Goal: Communication & Community: Answer question/provide support

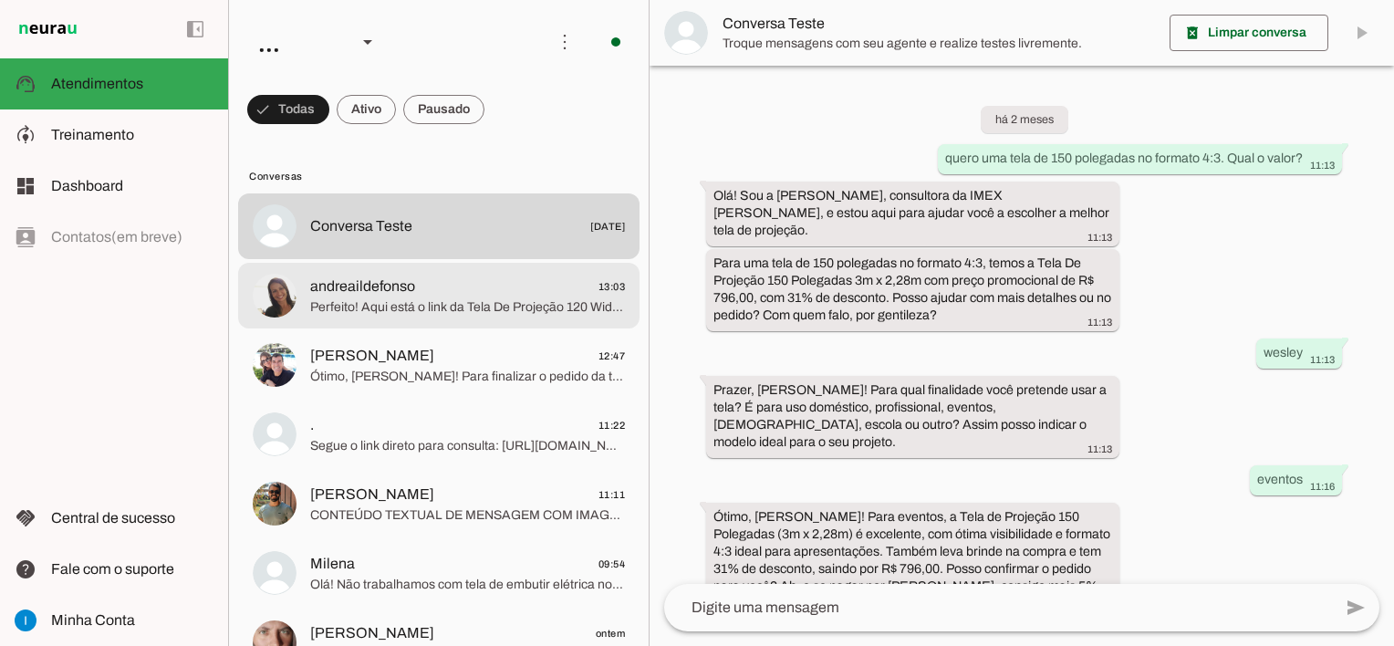
scroll to position [1335, 0]
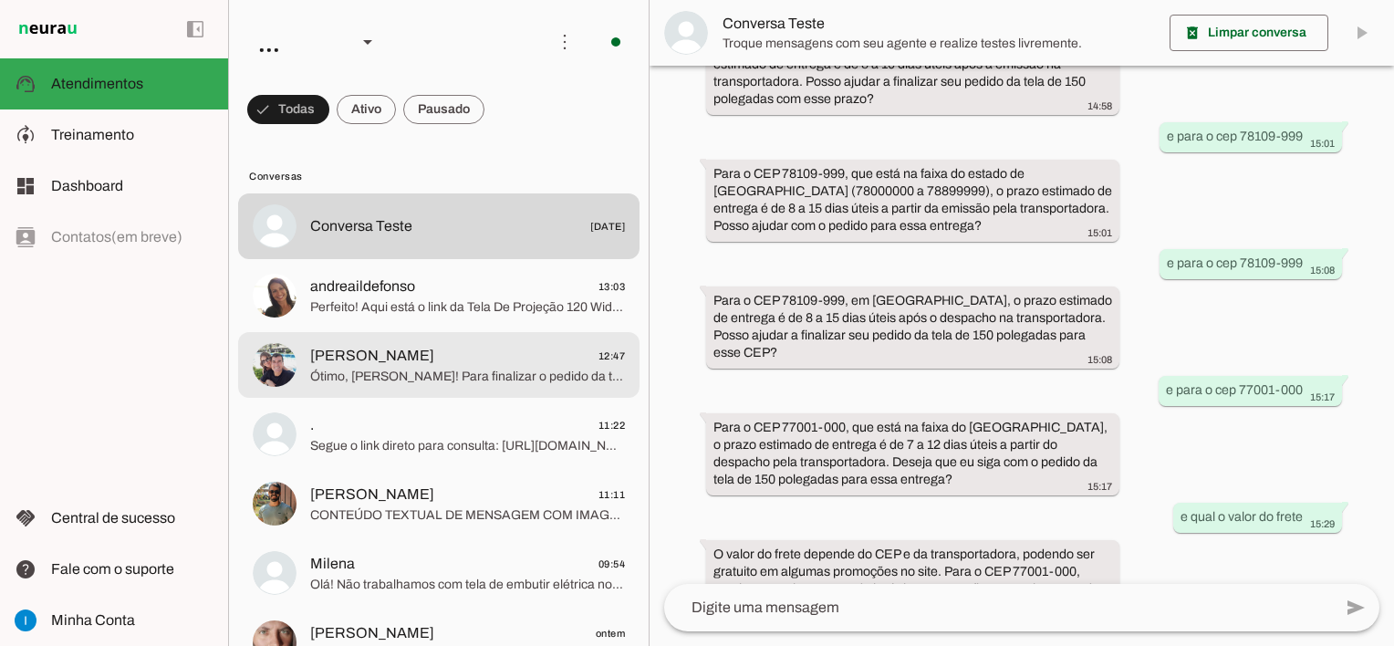
click at [463, 349] on span "[PERSON_NAME] 12:47" at bounding box center [467, 356] width 315 height 23
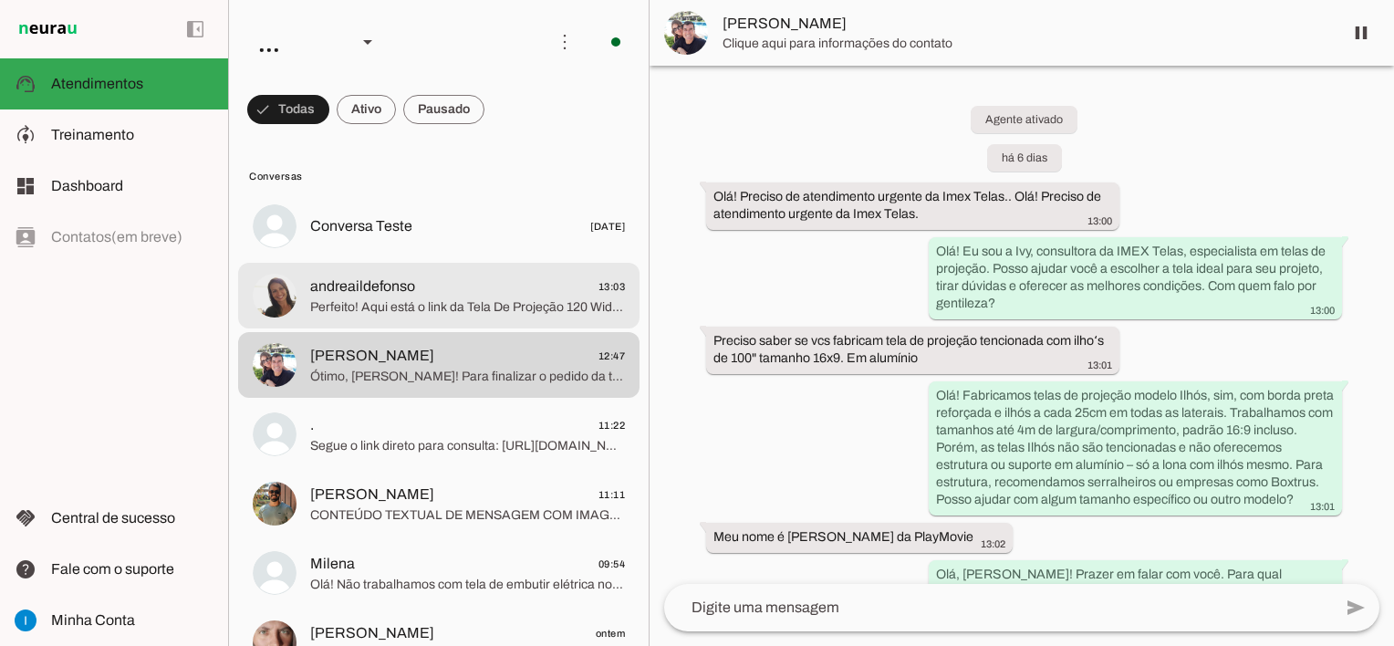
scroll to position [2467, 0]
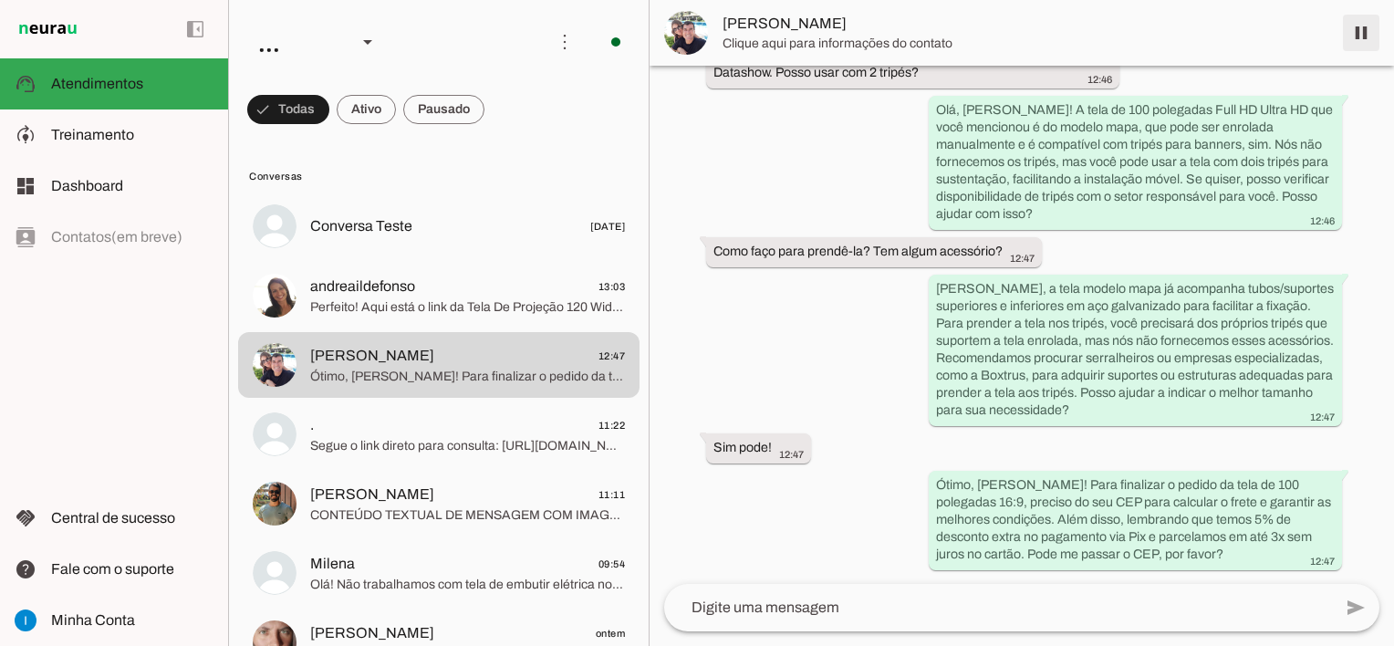
click at [1361, 41] on span at bounding box center [1362, 33] width 44 height 44
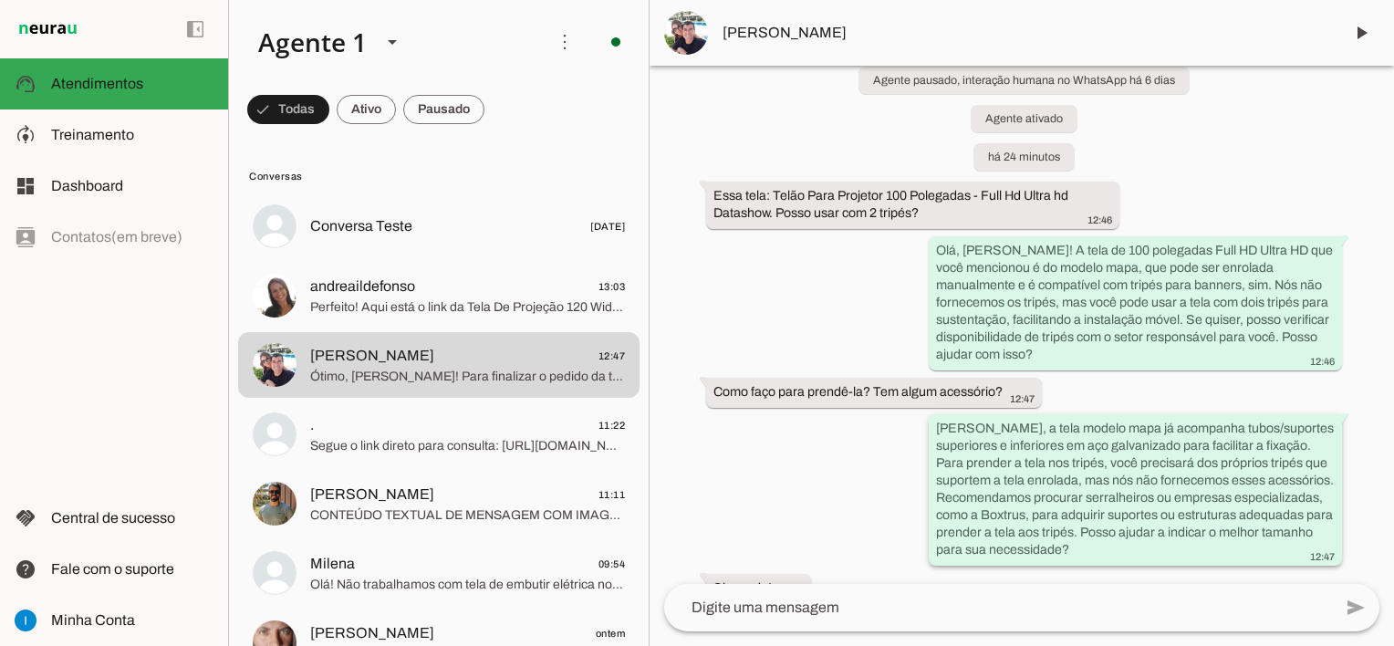
scroll to position [2300, 0]
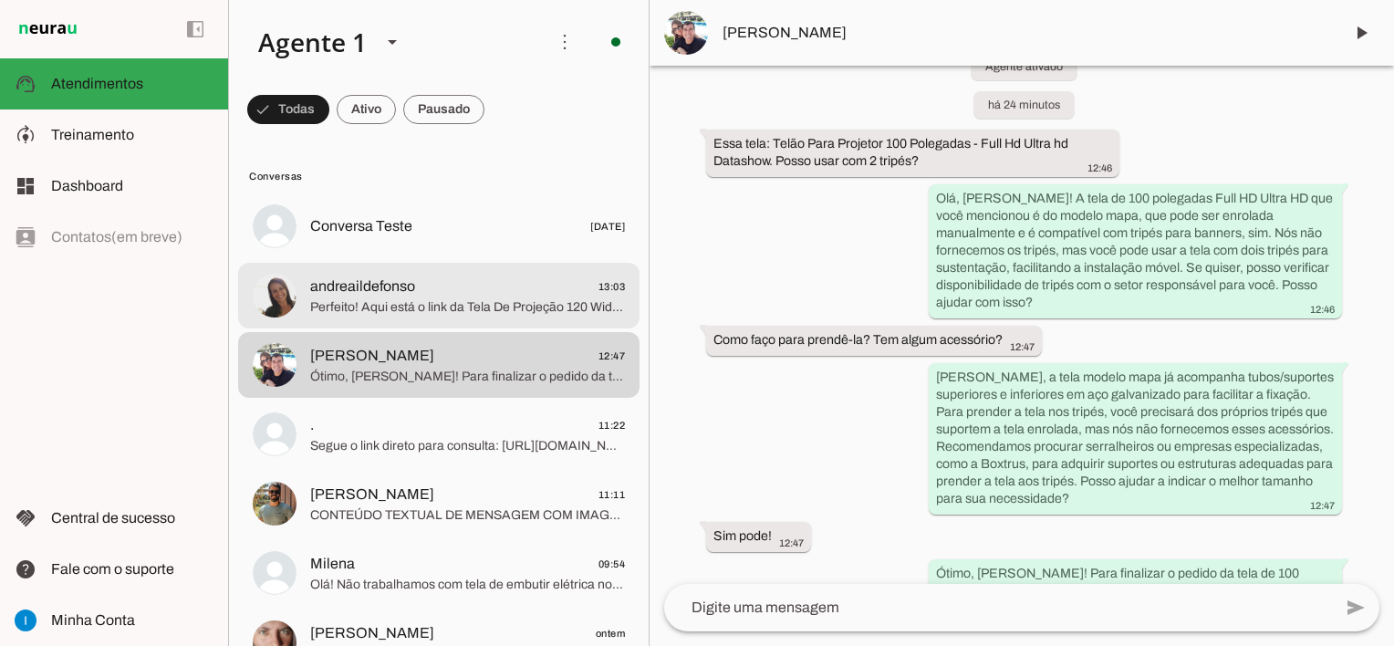
click at [558, 306] on span "Perfeito! Aqui está o link da Tela De Projeção 120 Wide 16:9 com 20% de descont…" at bounding box center [467, 307] width 315 height 18
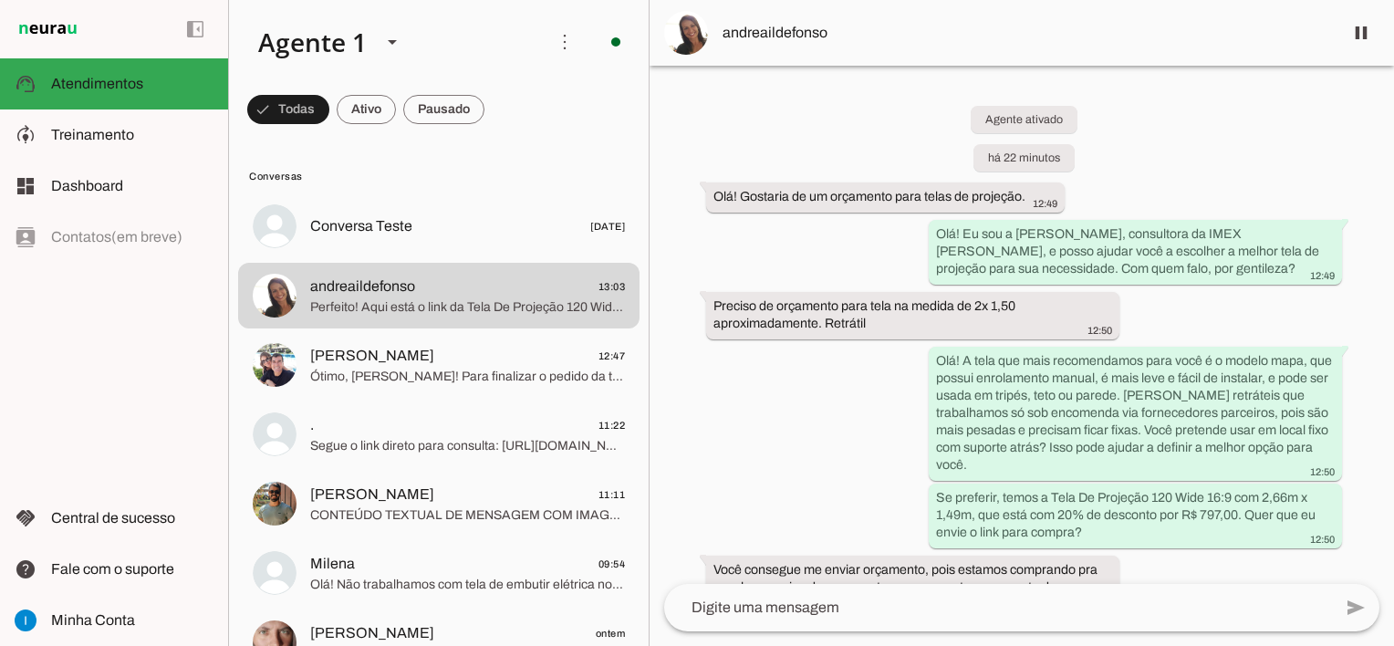
drag, startPoint x: 746, startPoint y: 320, endPoint x: 829, endPoint y: 372, distance: 97.2
click at [829, 372] on div "Agente ativado há 22 minutos Olá! Gostaria de um orçamento para telas de projeç…" at bounding box center [1022, 325] width 745 height 518
drag, startPoint x: 829, startPoint y: 372, endPoint x: 829, endPoint y: 446, distance: 73.9
click at [829, 446] on div "Agente ativado há 22 minutos Olá! Gostaria de um orçamento para telas de projeç…" at bounding box center [1022, 325] width 745 height 518
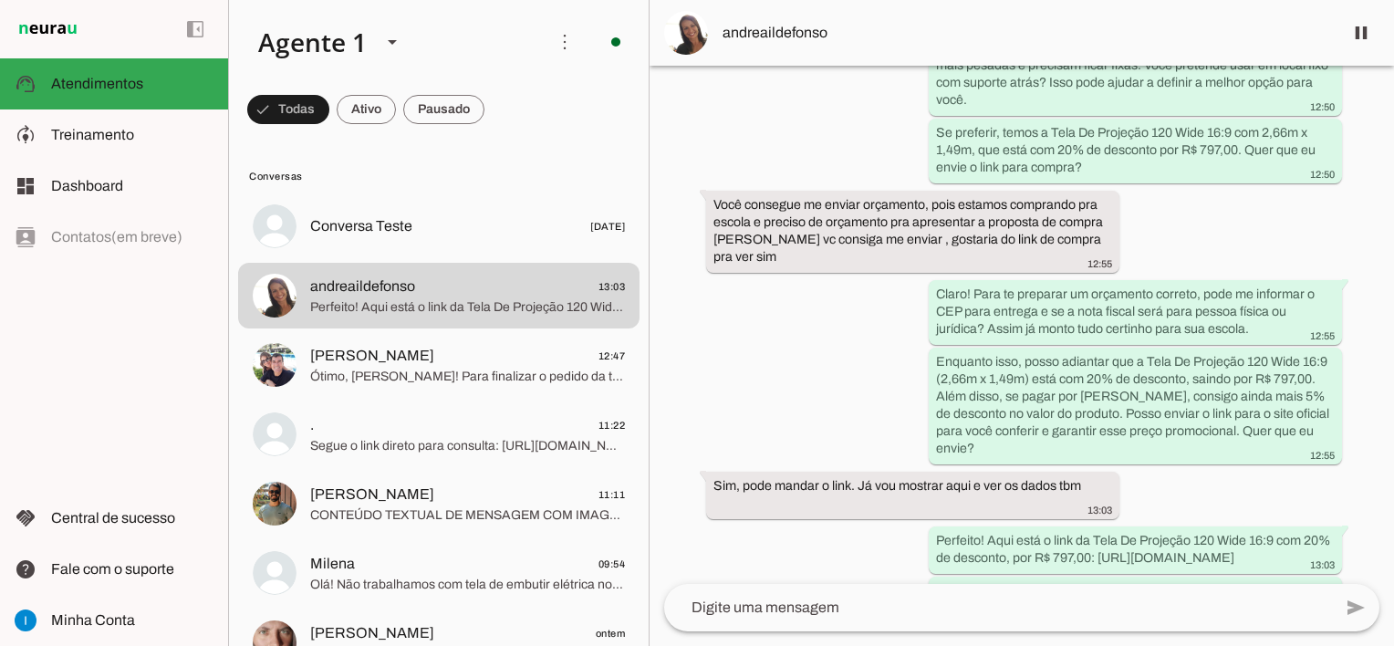
scroll to position [453, 0]
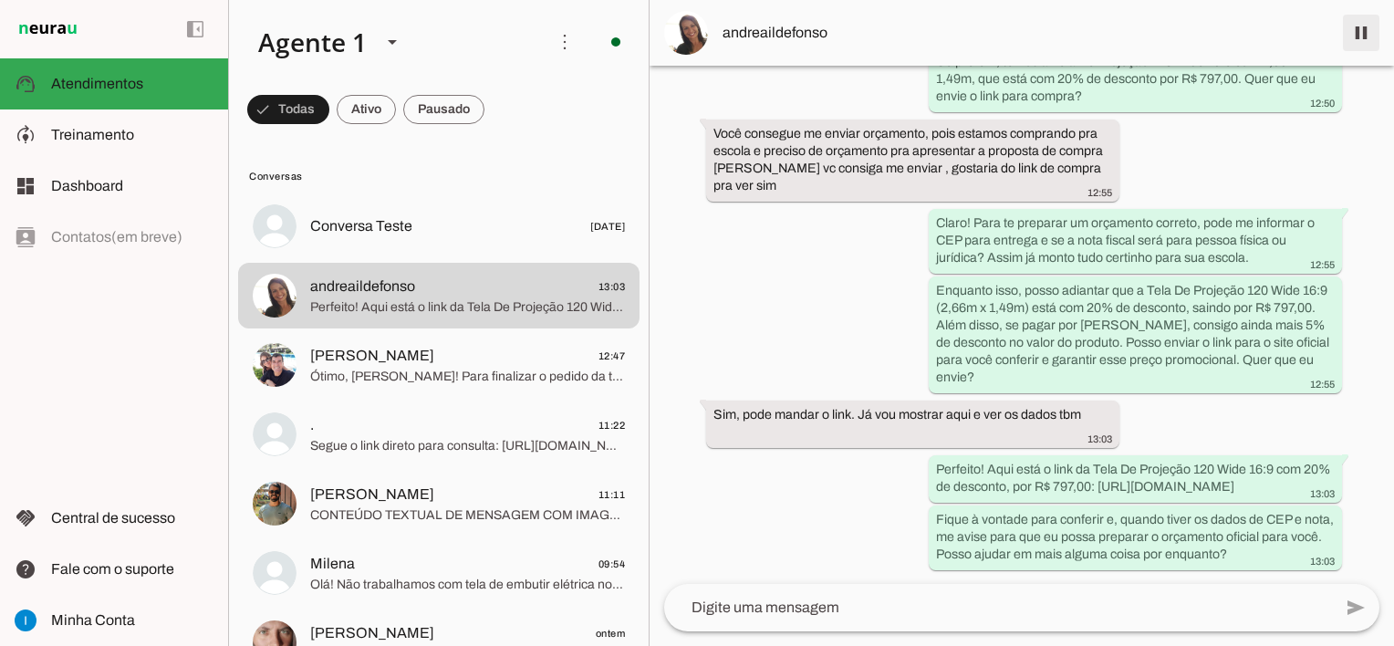
click at [1355, 38] on span at bounding box center [1362, 33] width 44 height 44
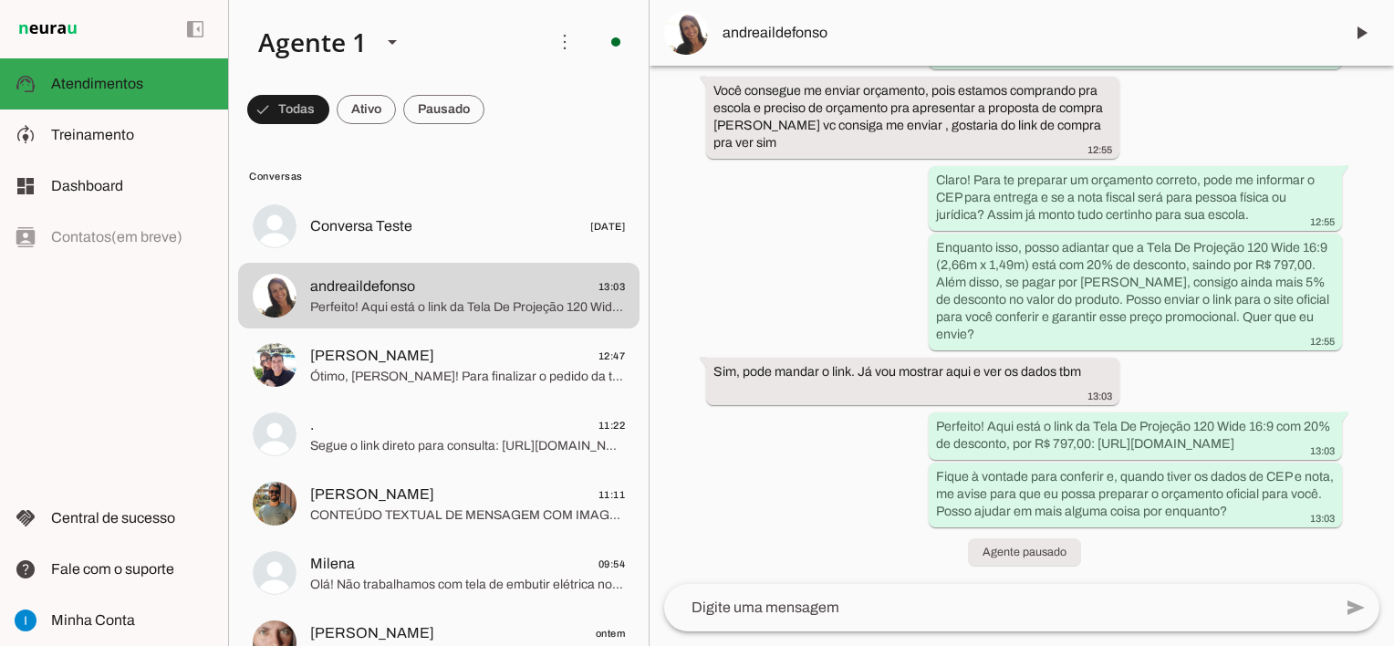
scroll to position [496, 0]
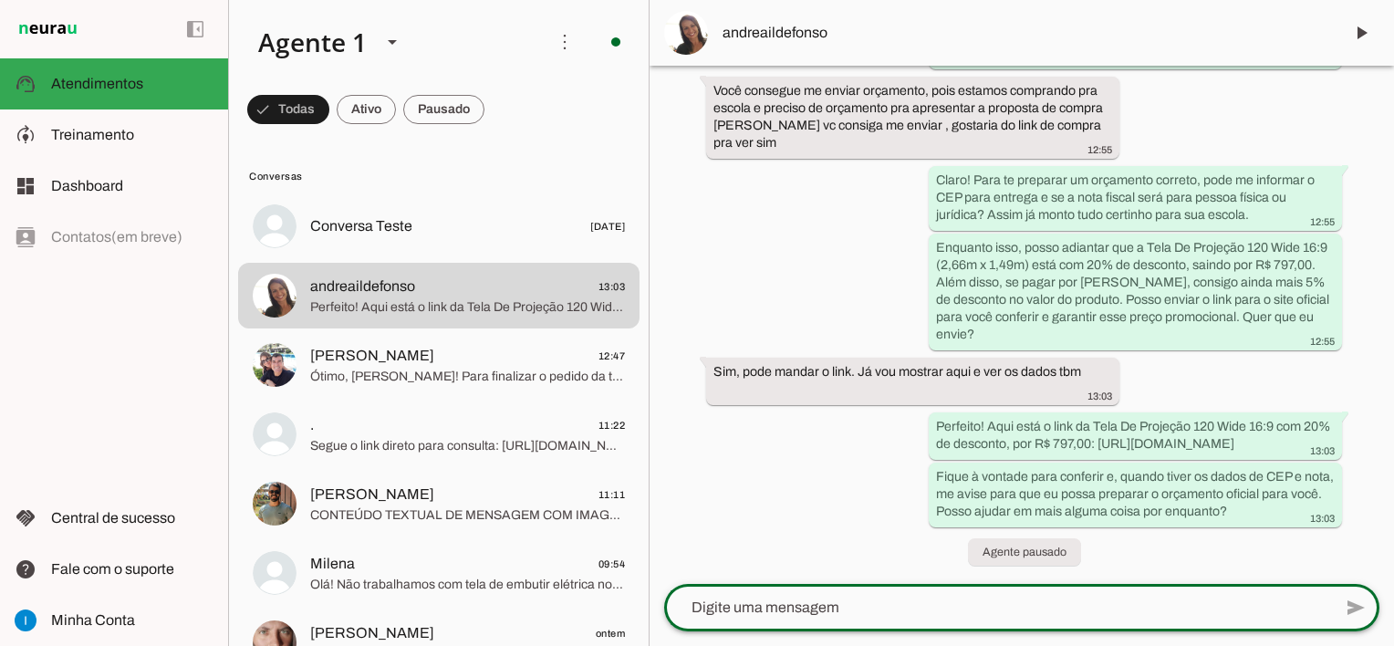
click at [793, 613] on textarea at bounding box center [998, 608] width 668 height 22
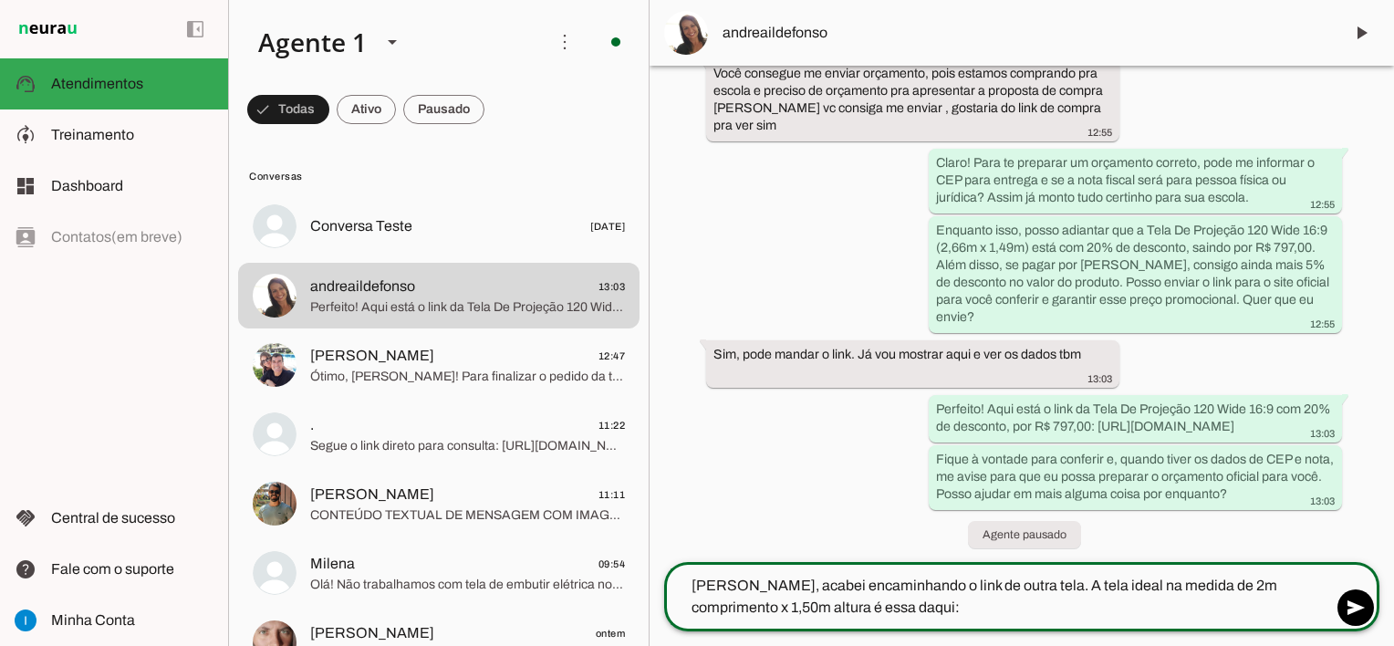
paste textarea "[URL][DOMAIN_NAME]"
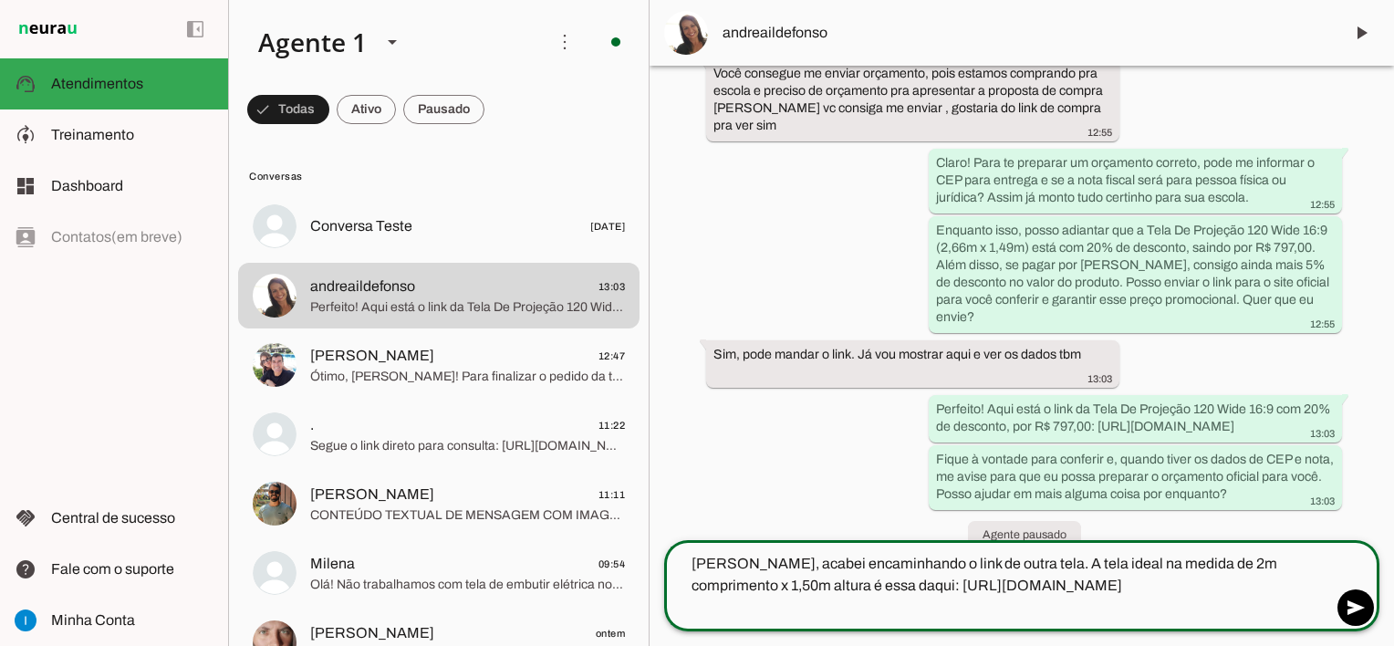
click at [787, 585] on textarea "[PERSON_NAME], acabei encaminhando o link de outra tela. A tela ideal na medida…" at bounding box center [998, 586] width 668 height 66
click at [1011, 583] on textarea "[PERSON_NAME], acabei encaminhando o link de outra tela. A tela ideal na medida…" at bounding box center [998, 586] width 668 height 66
type textarea "[PERSON_NAME], acabei encaminhando o link de outra tela. A tela ideal na medida…"
type md-outlined-text-field "[PERSON_NAME], acabei encaminhando o link de outra tela. A tela ideal na medida…"
click at [1347, 606] on span at bounding box center [1356, 608] width 44 height 44
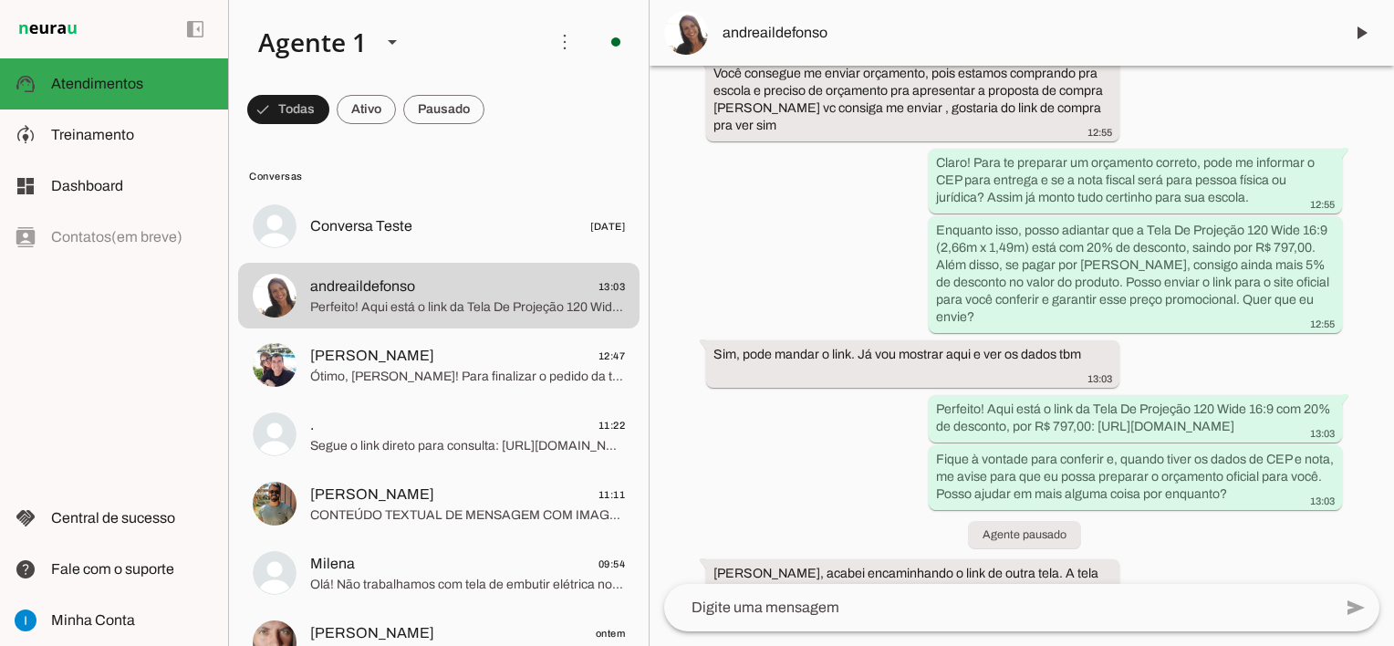
scroll to position [584, 0]
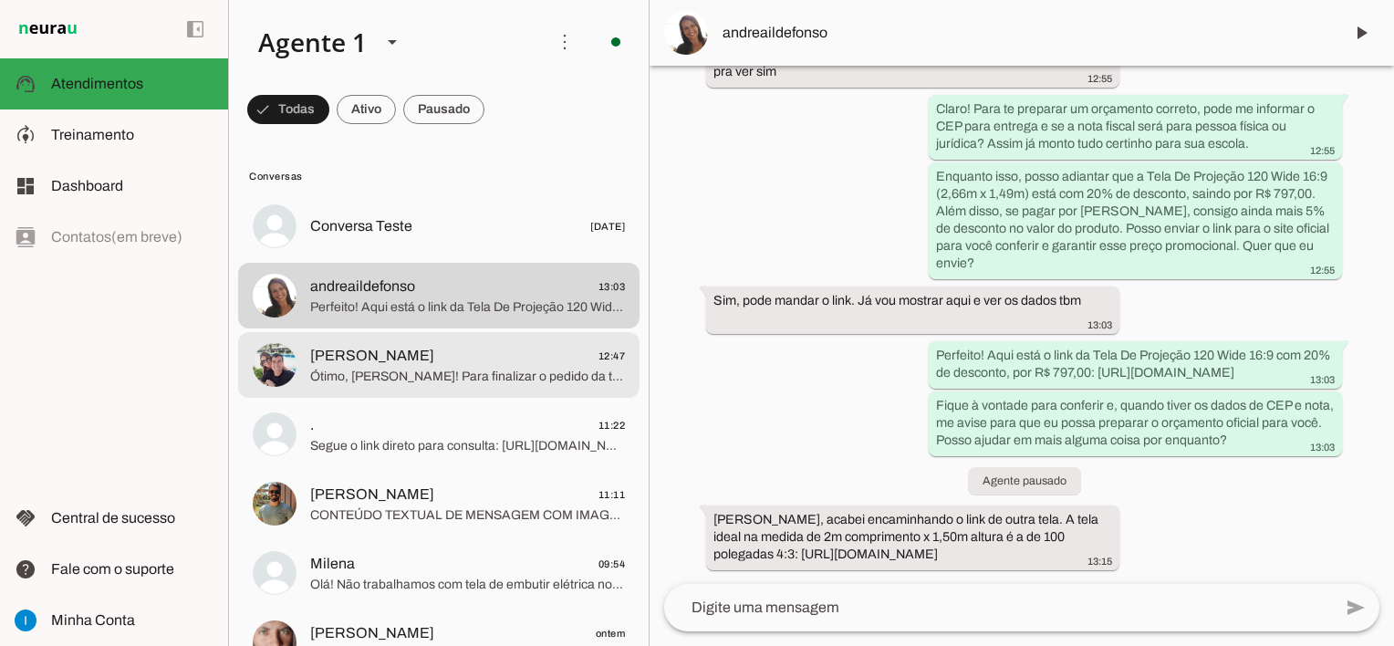
drag, startPoint x: 534, startPoint y: 374, endPoint x: 589, endPoint y: 374, distance: 54.7
click at [533, 374] on span "Ótimo, [PERSON_NAME]! Para finalizar o pedido da tela de 100 polegadas 16:9, pr…" at bounding box center [467, 377] width 315 height 18
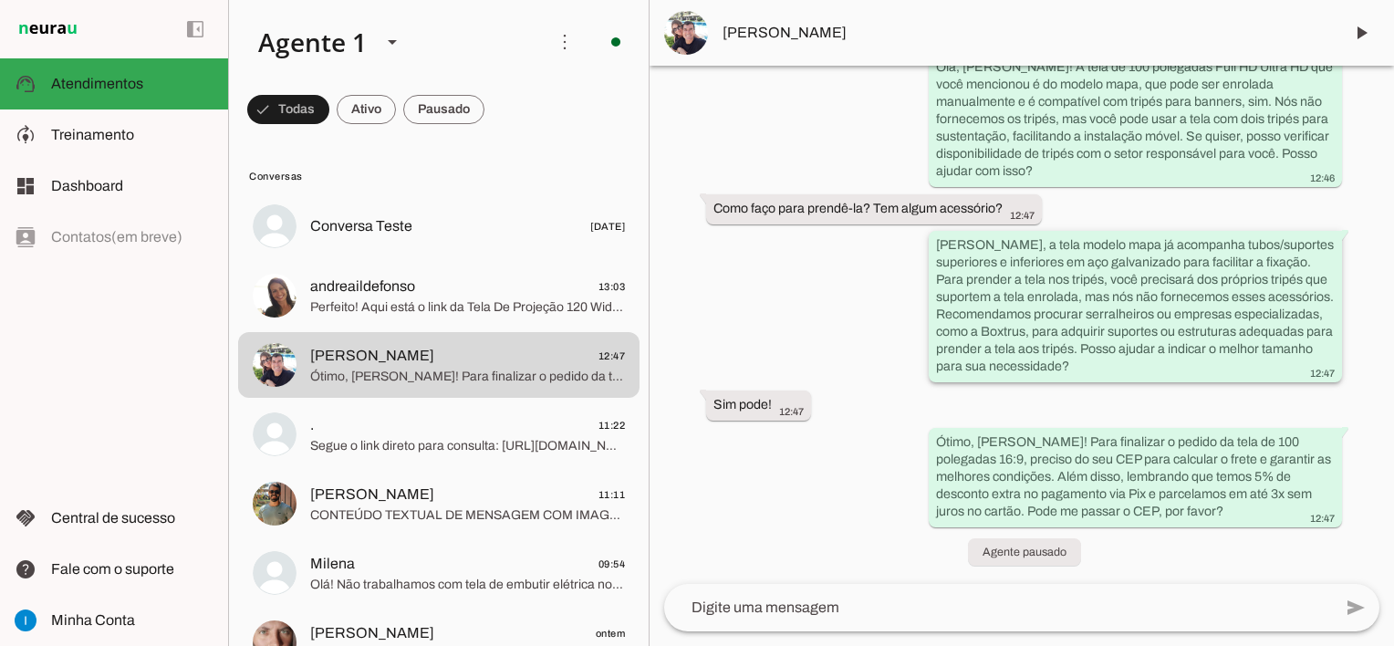
scroll to position [2510, 0]
click at [1359, 31] on span at bounding box center [1362, 33] width 44 height 44
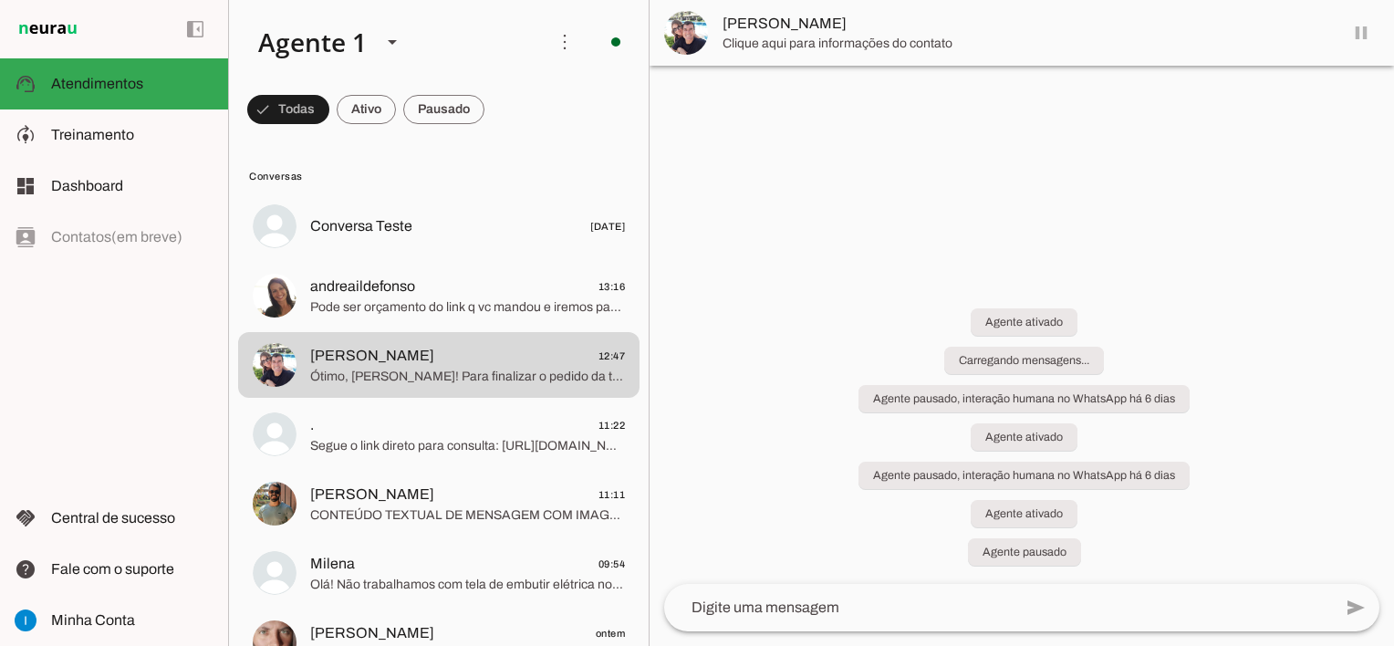
scroll to position [0, 0]
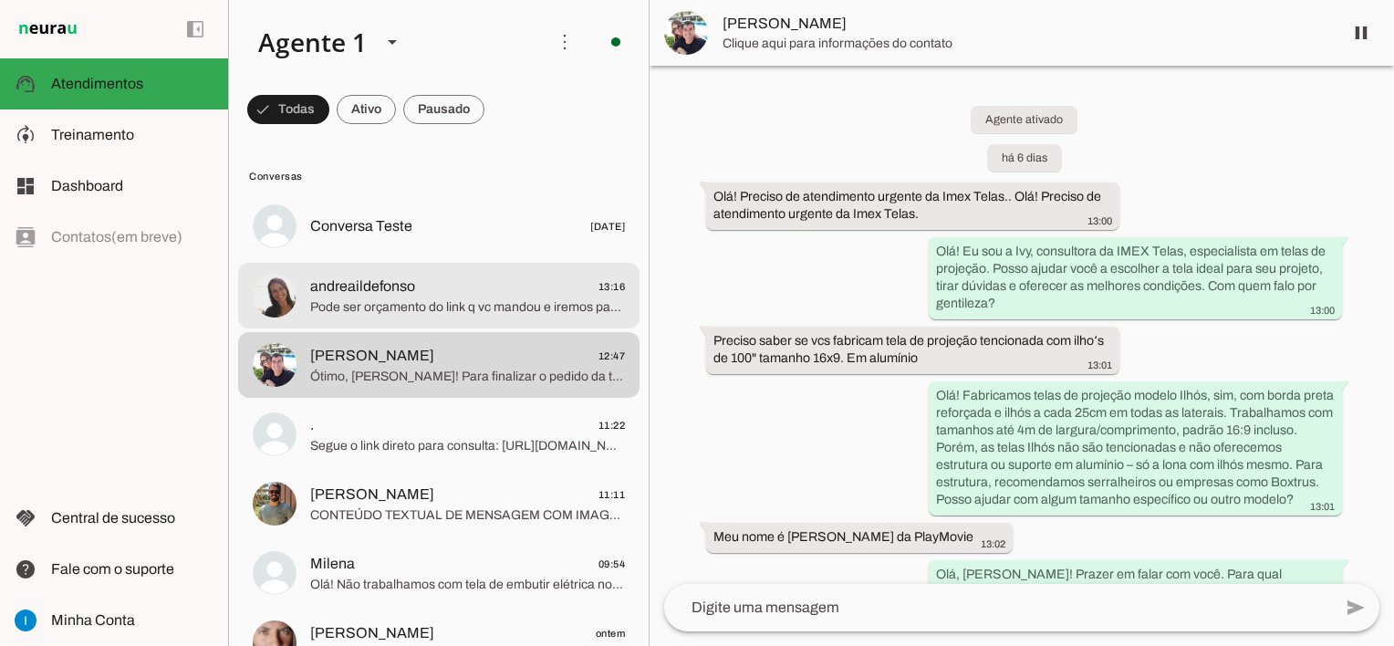
click at [529, 298] on span "Pode ser orçamento do link q vc mandou e iremos pagar a vista , ainda tem um de…" at bounding box center [467, 307] width 315 height 18
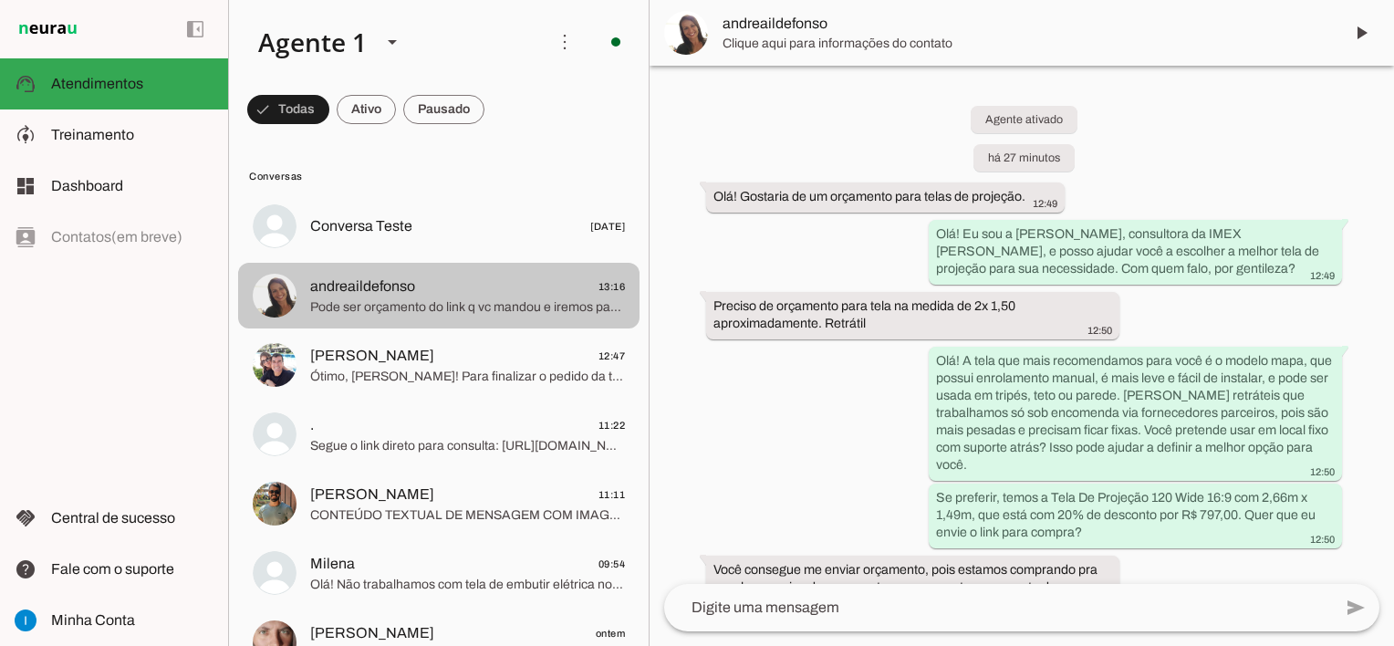
scroll to position [737, 0]
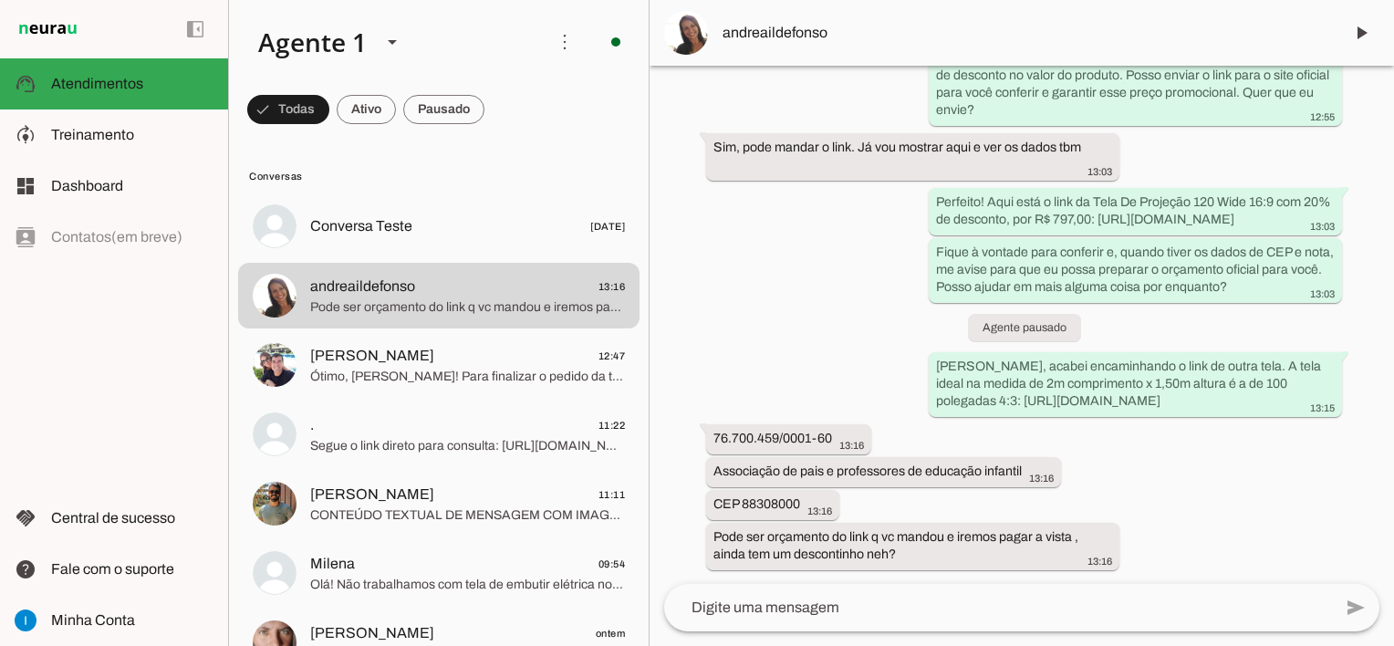
click at [851, 607] on textarea at bounding box center [998, 608] width 668 height 22
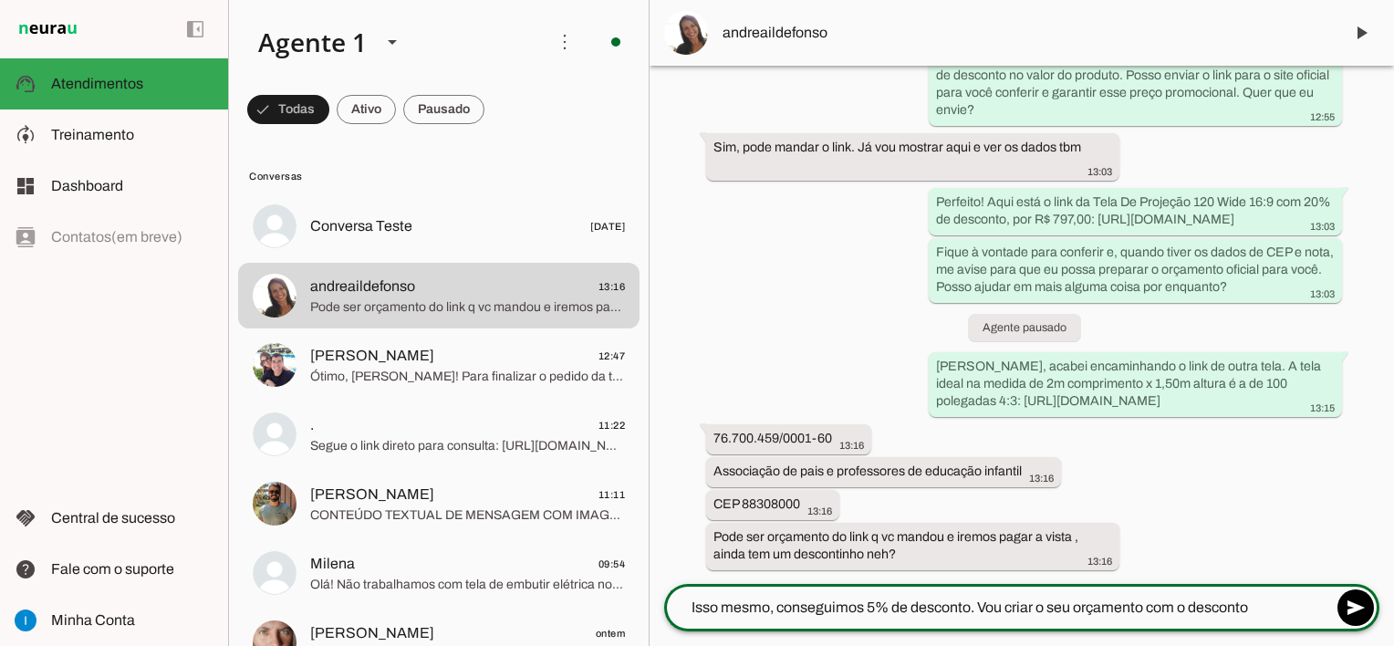
type textarea "Isso mesmo, conseguimos 5% de desconto. Vou criar o seu orçamento com o desconto"
type md-outlined-text-field "Isso mesmo, conseguimos 5% de desconto. Vou criar o seu orçamento com o desconto"
click at [923, 600] on textarea "Isso mesmo, conseguimos 5% de desconto. Vou criar o seu orçamento com o desconto" at bounding box center [998, 608] width 668 height 22
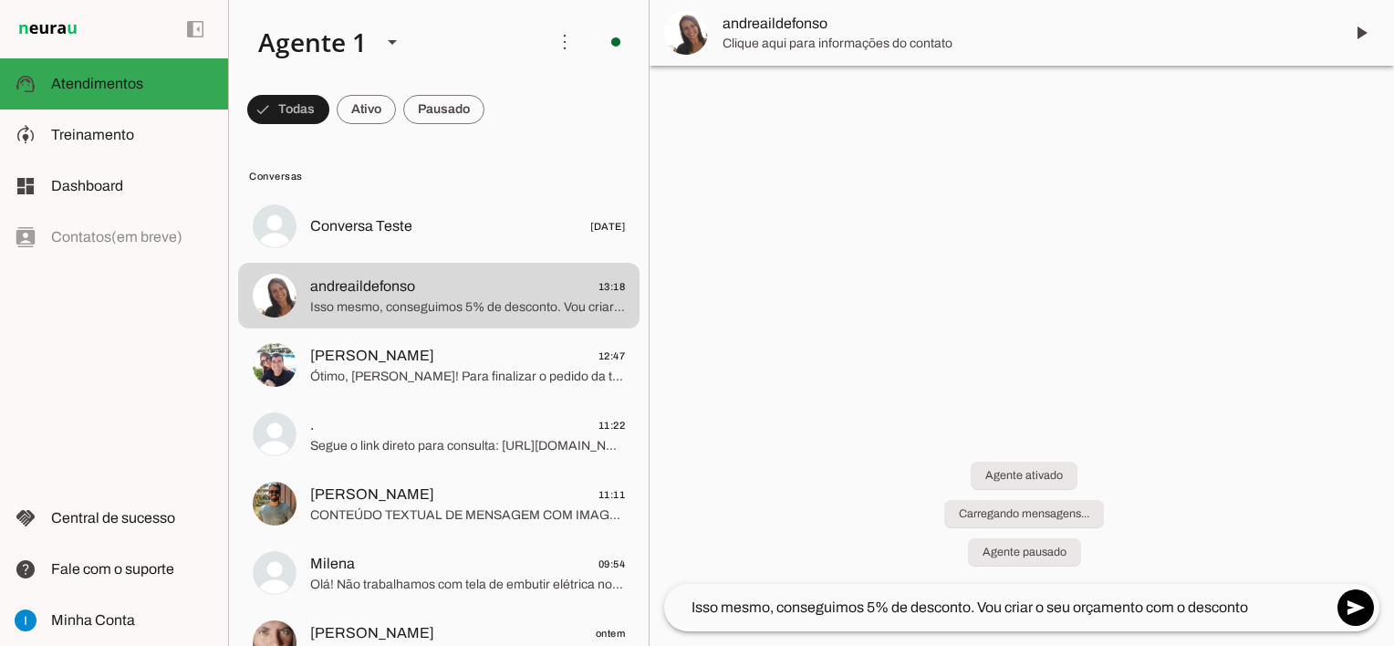
scroll to position [0, 0]
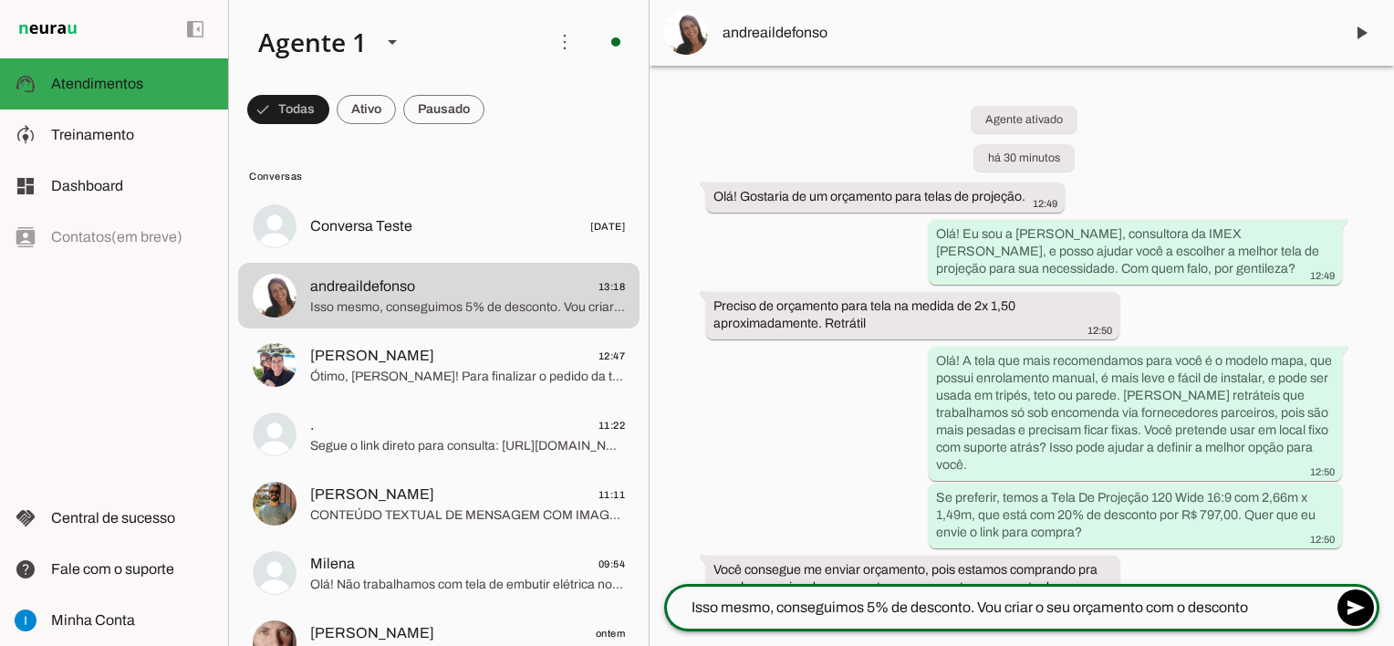
click at [810, 36] on span "andreaildefonso" at bounding box center [1026, 33] width 606 height 22
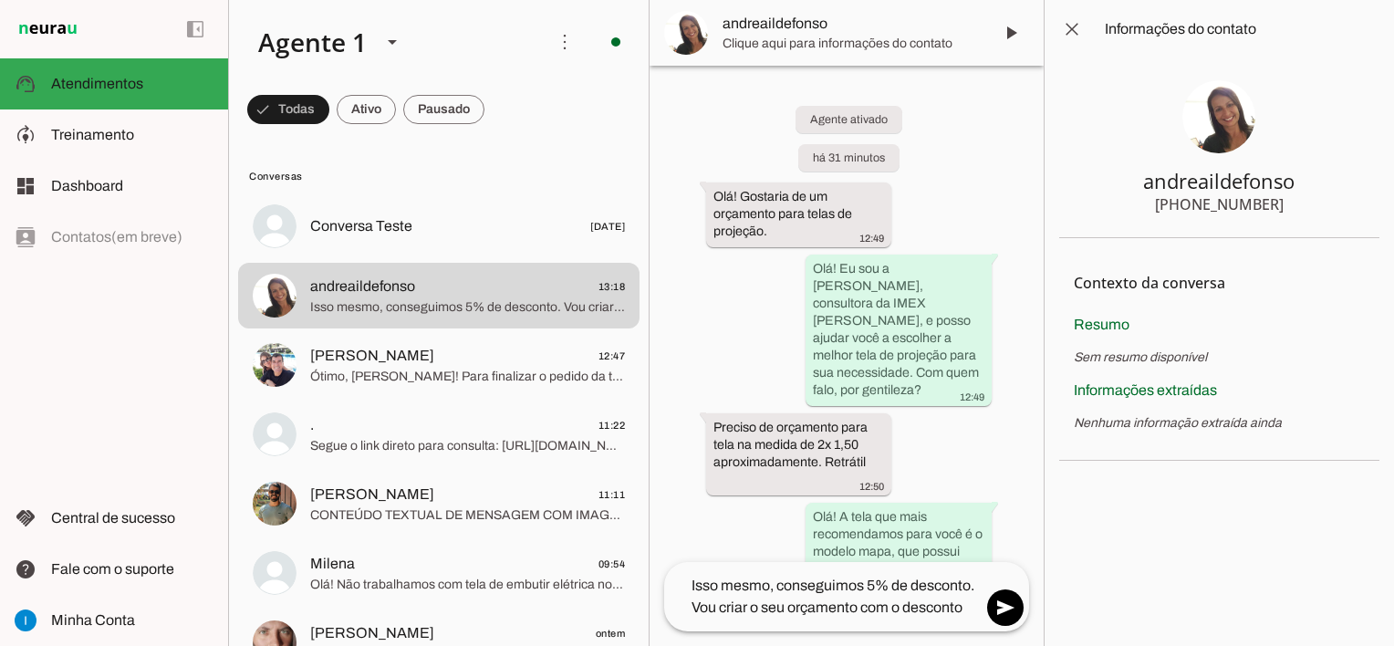
drag, startPoint x: 1197, startPoint y: 204, endPoint x: 1276, endPoint y: 204, distance: 78.5
click at [1276, 204] on section "andreaildefonso [PHONE_NUMBER]" at bounding box center [1219, 148] width 320 height 180
drag, startPoint x: 1276, startPoint y: 204, endPoint x: 1194, endPoint y: 205, distance: 82.1
click at [1194, 205] on div "[PHONE_NUMBER]" at bounding box center [1219, 204] width 129 height 22
drag, startPoint x: 1194, startPoint y: 205, endPoint x: 1256, endPoint y: 205, distance: 63.0
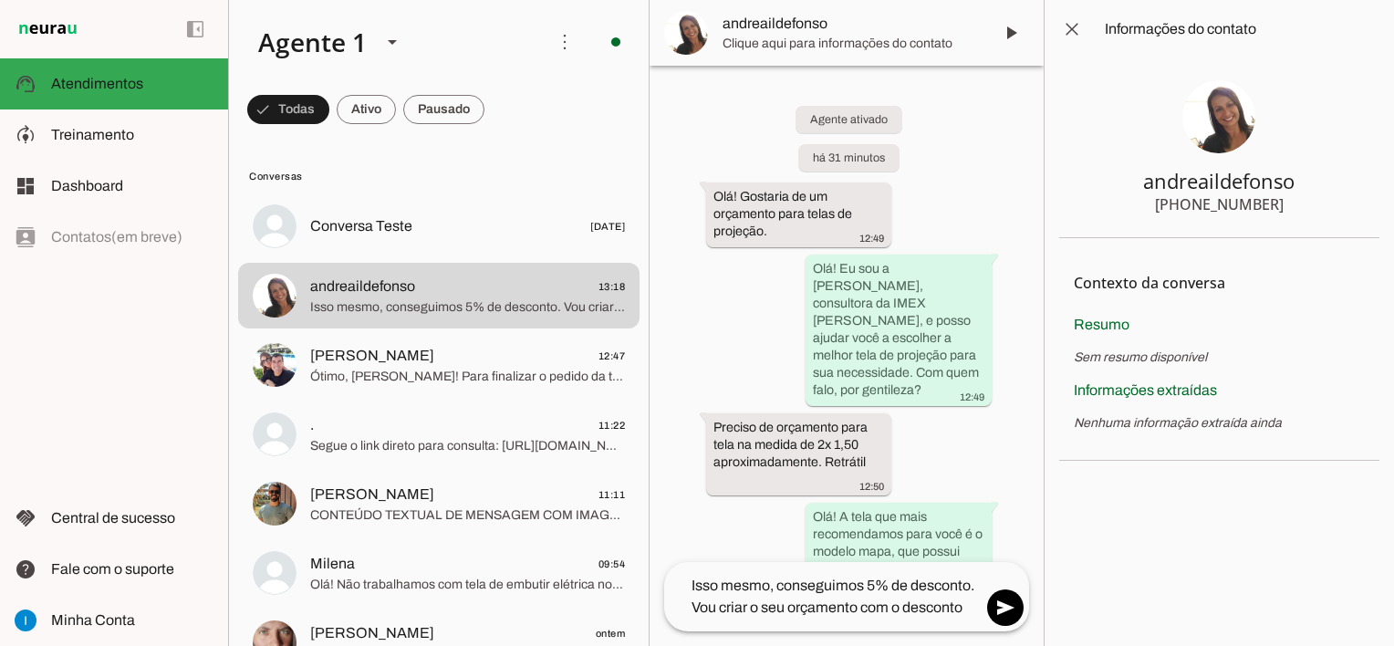
click at [1256, 205] on div "[PHONE_NUMBER]" at bounding box center [1219, 204] width 129 height 22
click at [730, 360] on div "Agente ativado há 31 minutos Olá! Gostaria de um orçamento para telas de projeç…" at bounding box center [847, 314] width 394 height 496
click at [1069, 32] on span at bounding box center [1072, 29] width 44 height 44
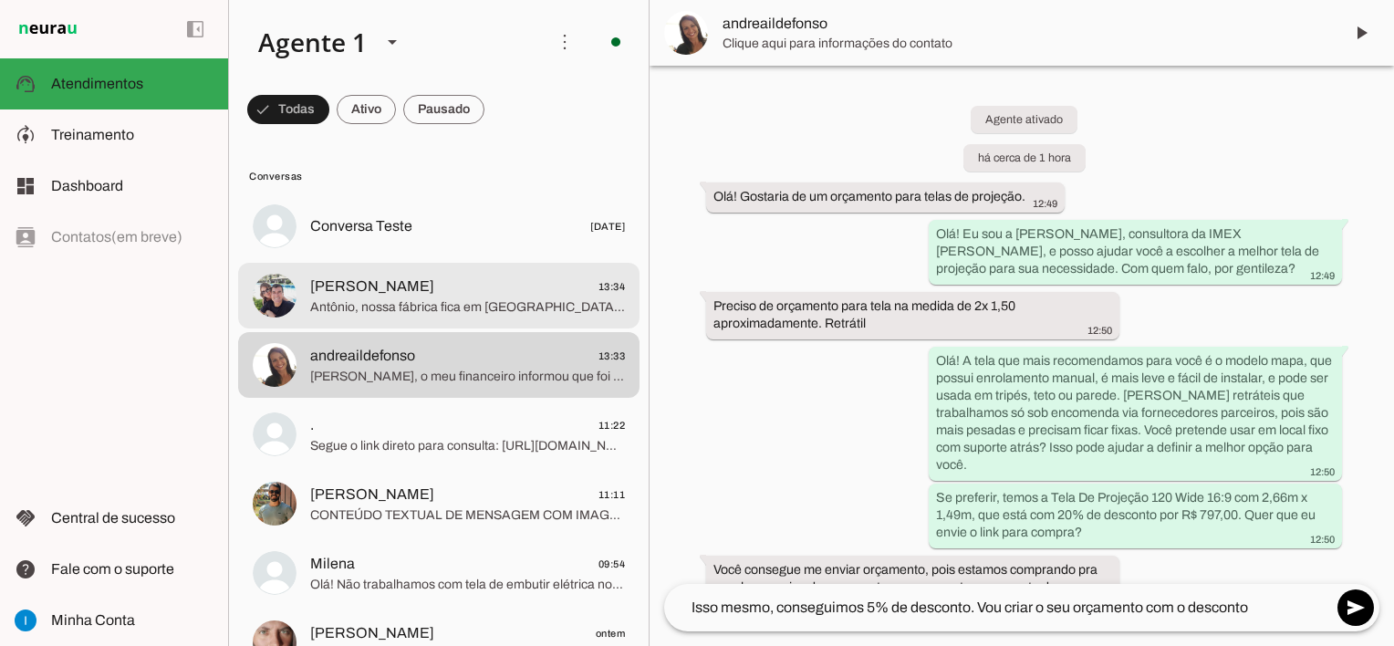
click at [449, 308] on span "Antônio, nossa fábrica fica em [GEOGRAPHIC_DATA], e a retirada é possível somen…" at bounding box center [467, 307] width 315 height 18
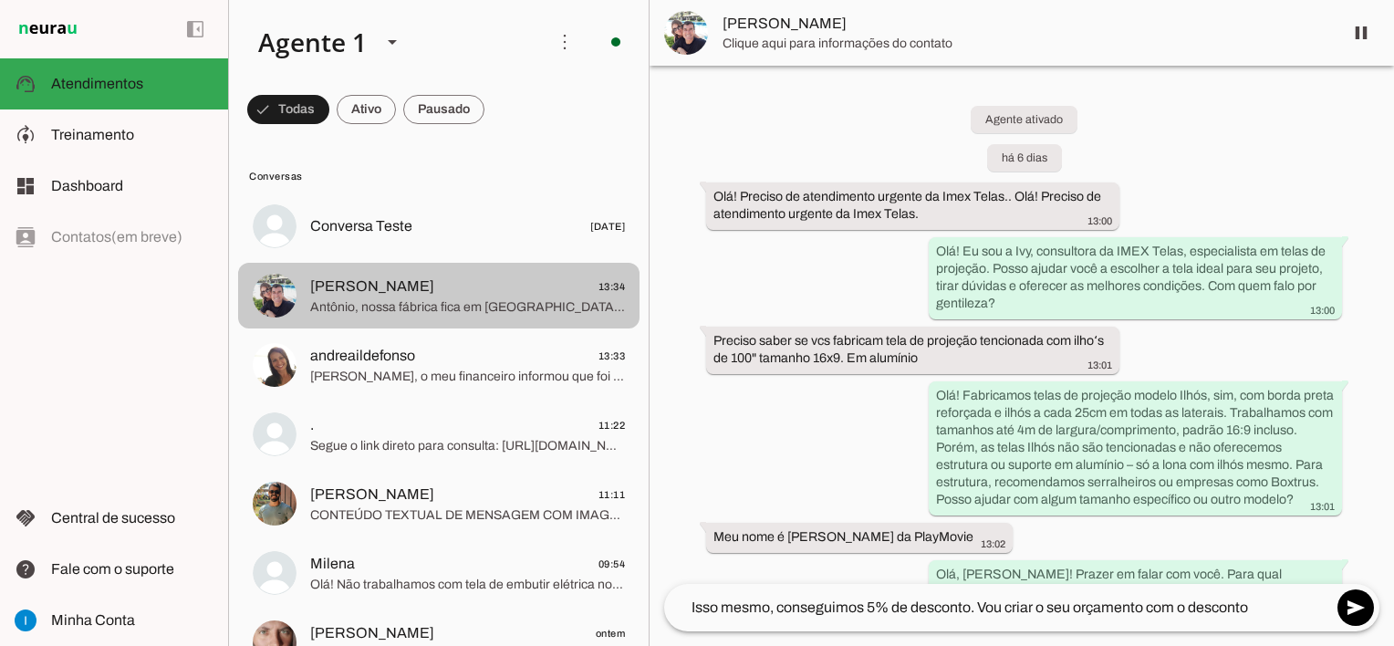
scroll to position [2836, 0]
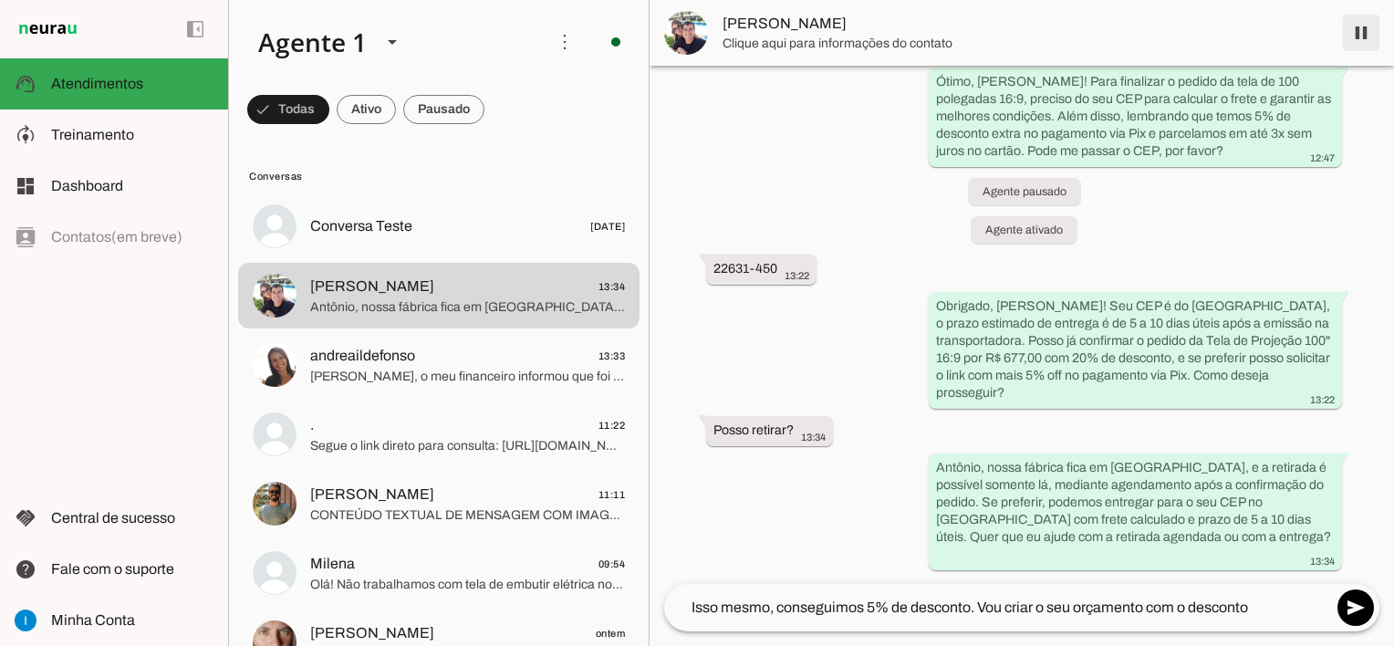
click at [1358, 33] on span at bounding box center [1362, 33] width 44 height 44
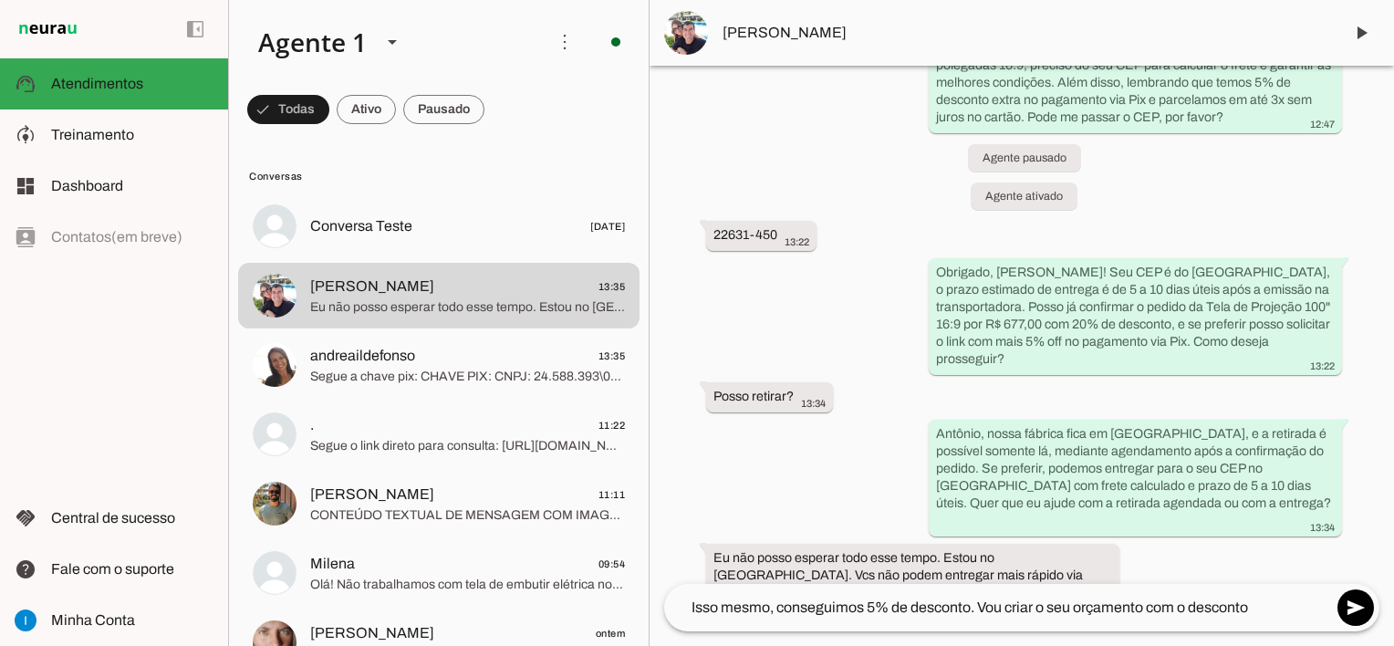
scroll to position [2934, 0]
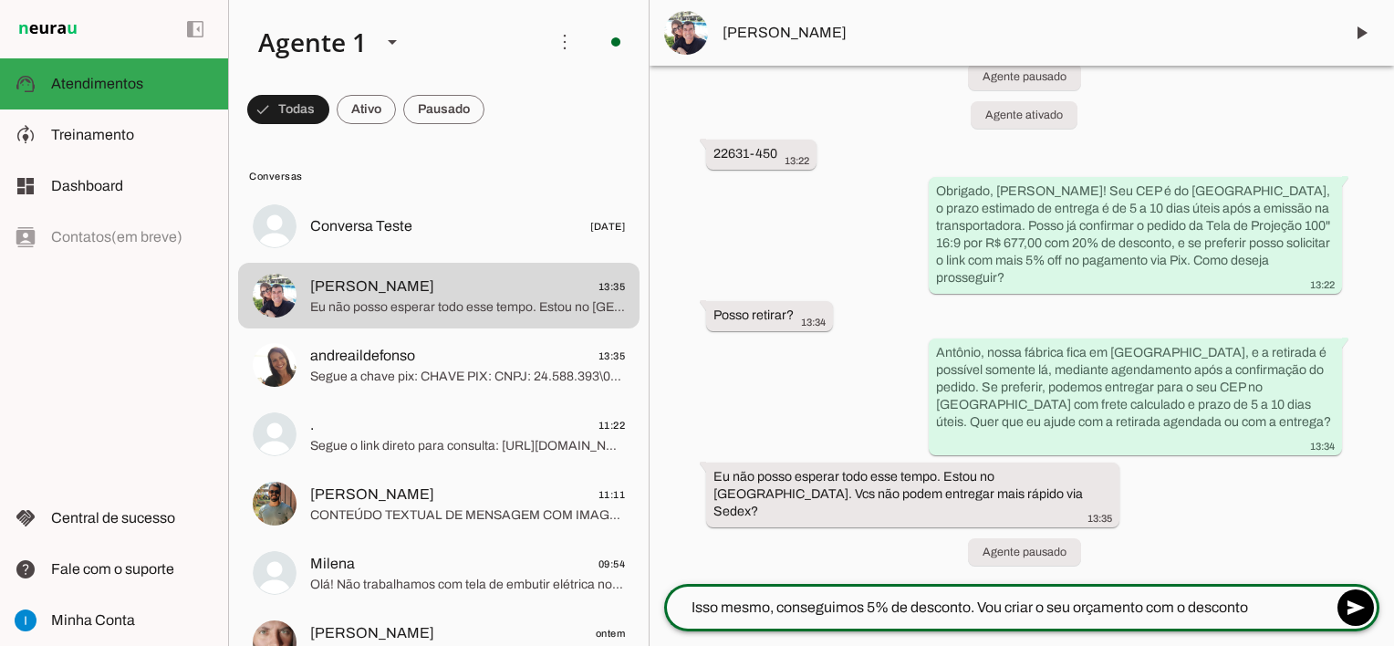
drag, startPoint x: 1276, startPoint y: 612, endPoint x: 682, endPoint y: 575, distance: 595.2
click at [682, 575] on chat-widget "play_arrow O agente está pausado. O bot não irá responder mensagens nesta conve…" at bounding box center [1022, 323] width 745 height 646
paste textarea "Seu produto será enviado por transportadora, pois os correios tem o limite máxi…"
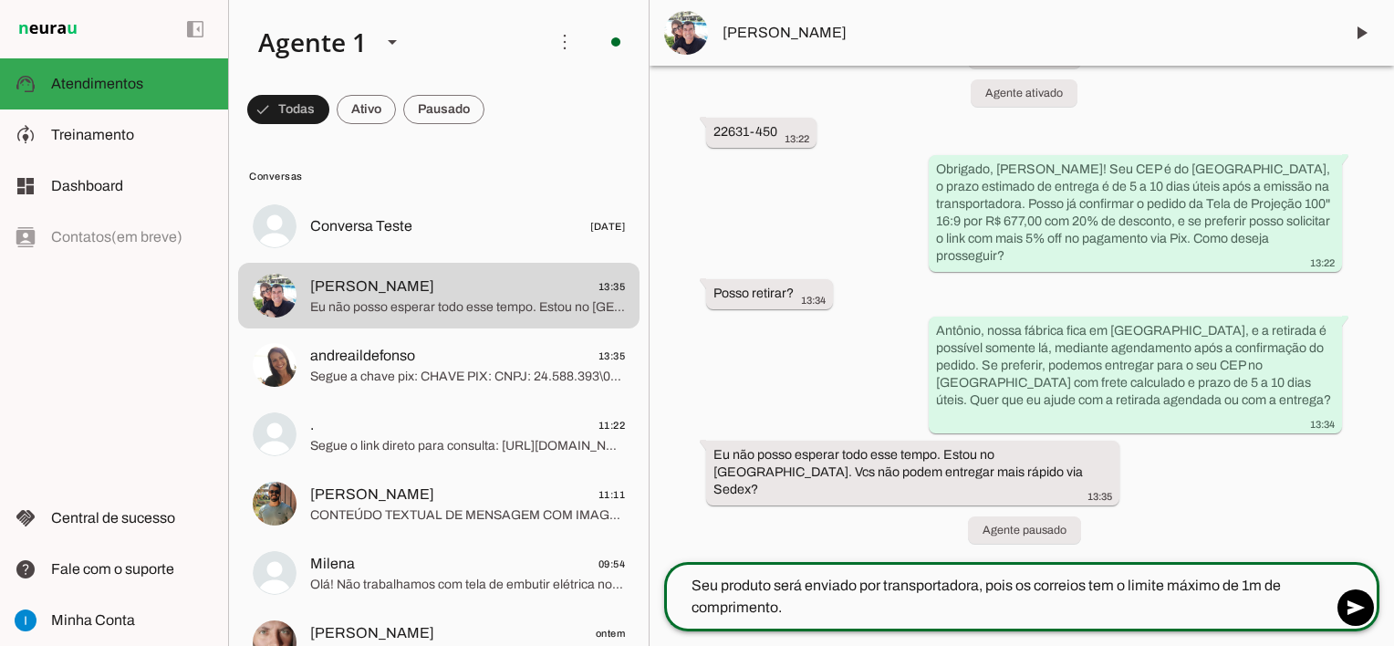
click at [693, 584] on textarea "Seu produto será enviado por transportadora, pois os correios tem o limite máxi…" at bounding box center [998, 597] width 668 height 44
drag, startPoint x: 1046, startPoint y: 581, endPoint x: 959, endPoint y: 576, distance: 86.9
click at [959, 576] on textarea "Como seu produto é de grande dimensão (Seu produto será enviado por transportad…" at bounding box center [998, 597] width 668 height 44
click at [805, 602] on textarea "Como seu produto é de grande dimensão, será enviado por transportadora, pois os…" at bounding box center [998, 597] width 668 height 44
click at [798, 610] on textarea "Como seu produto é de grande dimensão, será enviado por transportadora, pois os…" at bounding box center [998, 597] width 668 height 44
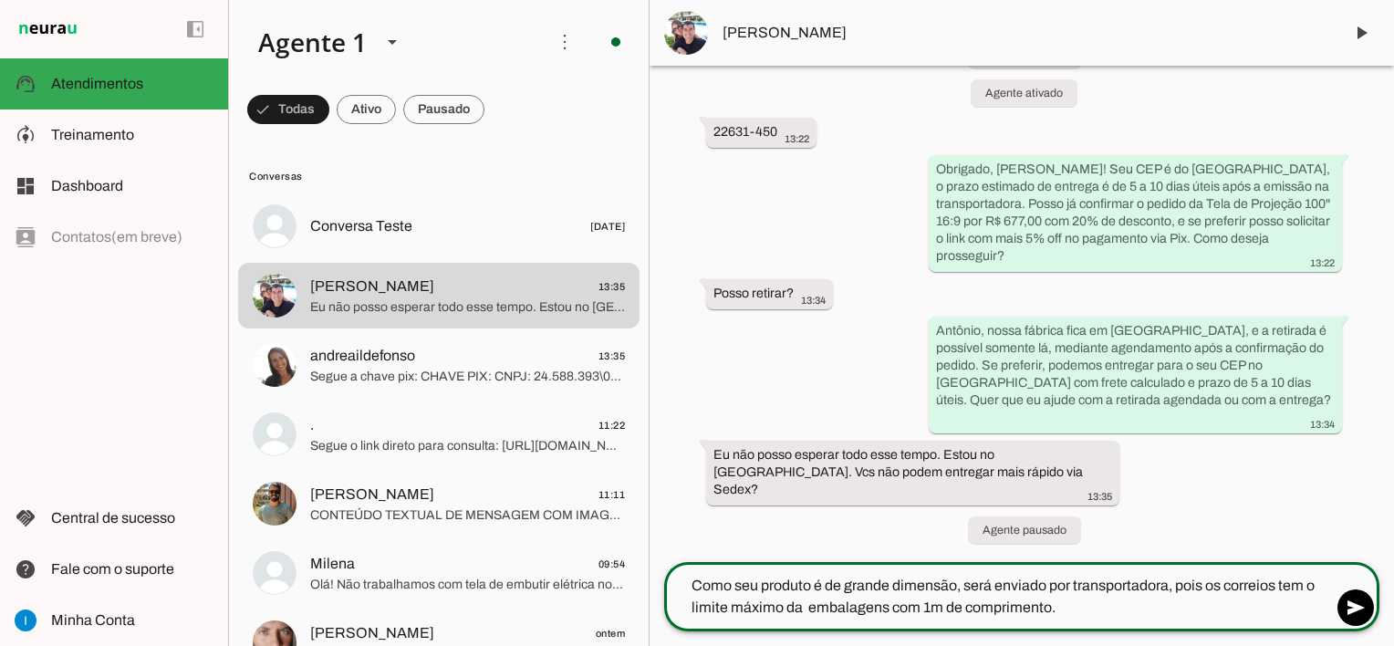
click at [884, 610] on textarea "Como seu produto é de grande dimensão, será enviado por transportadora, pois os…" at bounding box center [998, 597] width 668 height 44
type textarea "Como seu produto é de grande dimensão, será enviado por transportadora, pois os…"
type md-outlined-text-field "Como seu produto é de grande dimensão, será enviado por transportadora, pois os…"
click at [1358, 613] on span at bounding box center [1356, 608] width 44 height 44
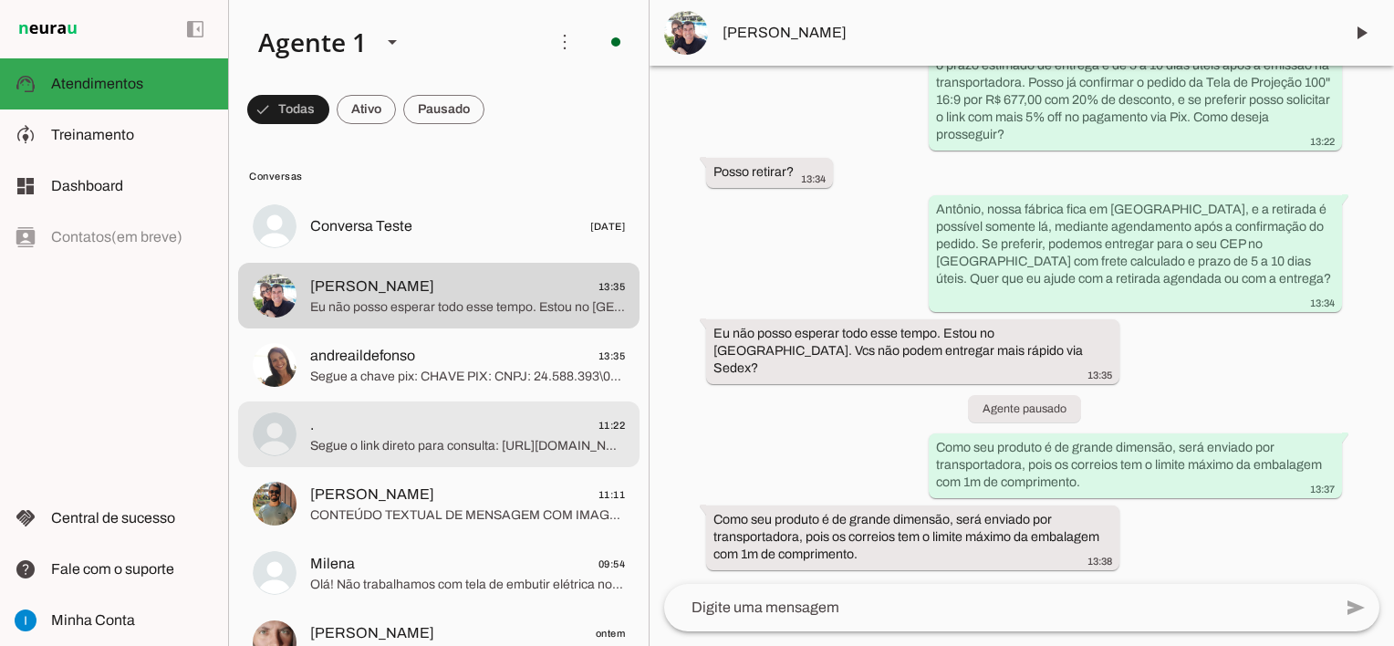
scroll to position [3005, 0]
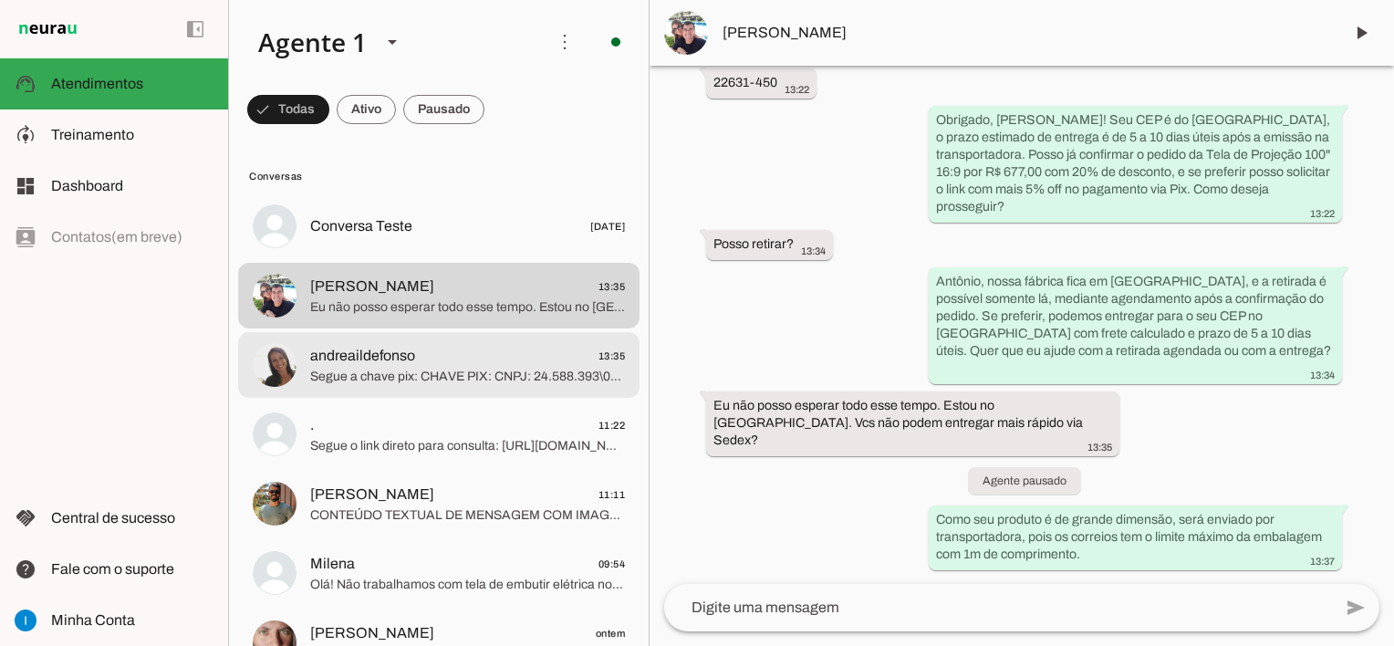
click at [397, 357] on span "andreaildefonso" at bounding box center [362, 356] width 105 height 22
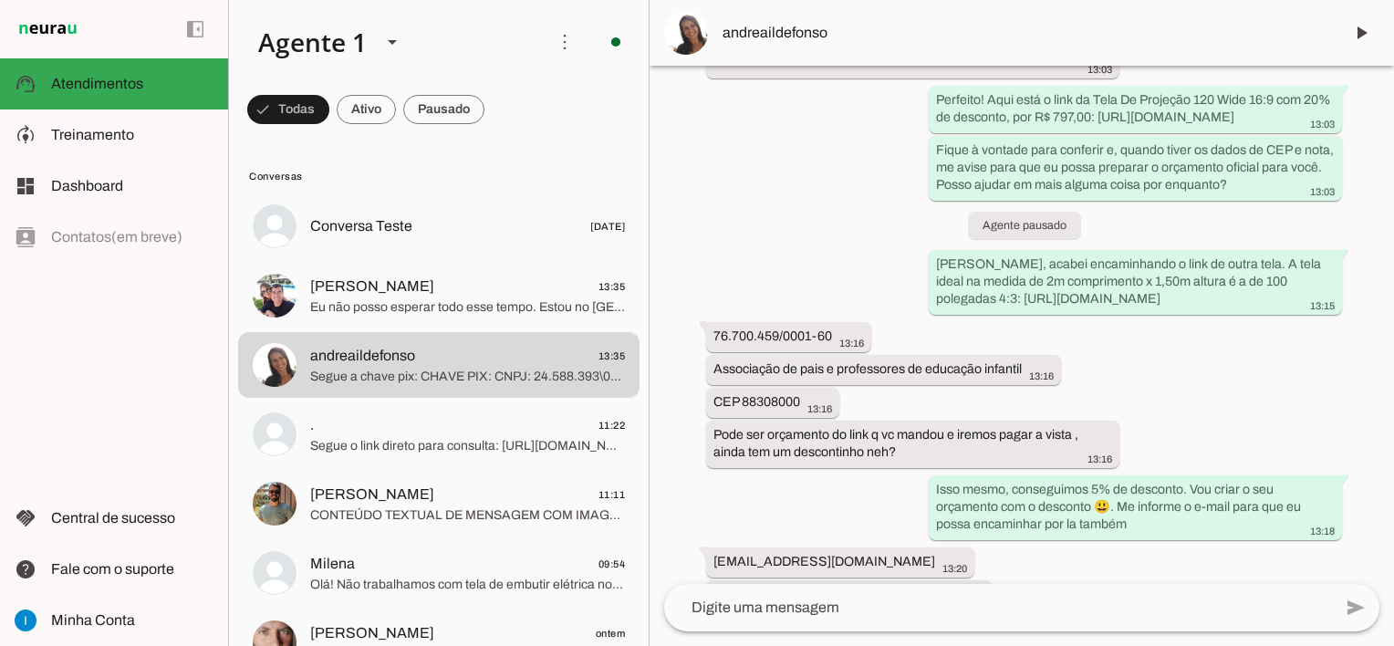
scroll to position [823, 0]
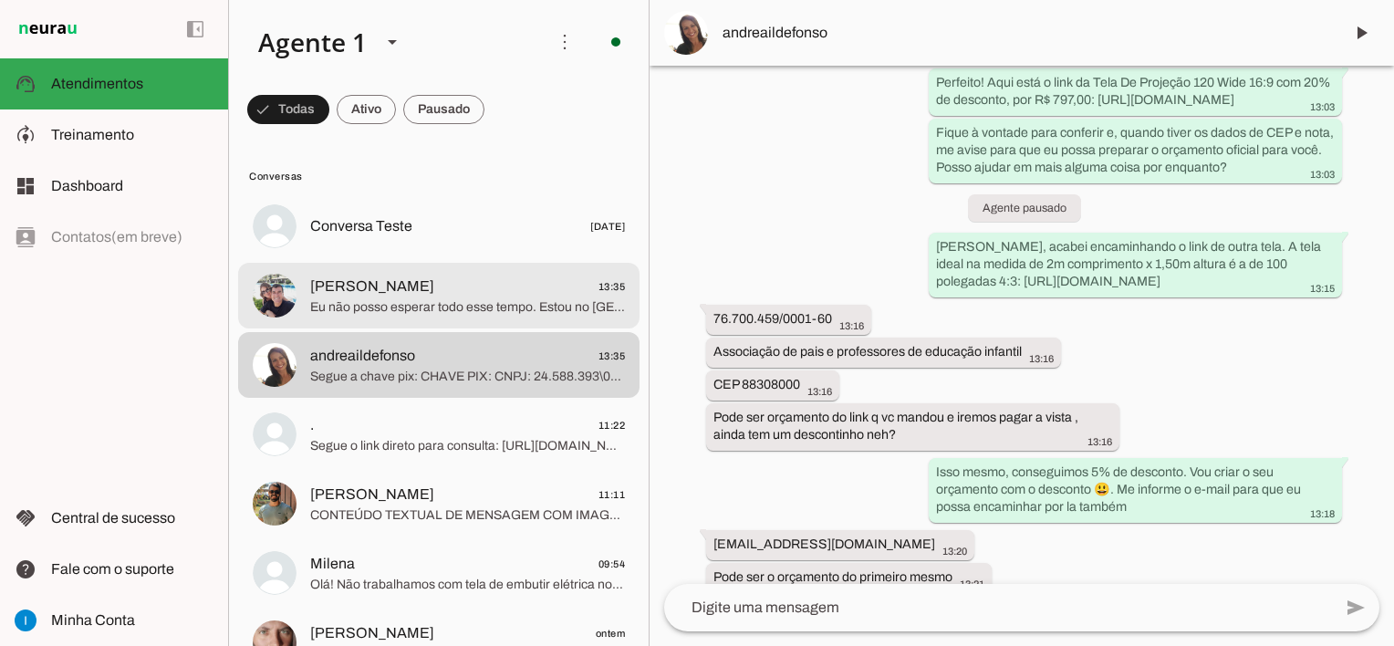
click at [499, 304] on span "Eu não posso esperar todo esse tempo. Estou no [GEOGRAPHIC_DATA]. Vcs não podem…" at bounding box center [467, 307] width 315 height 18
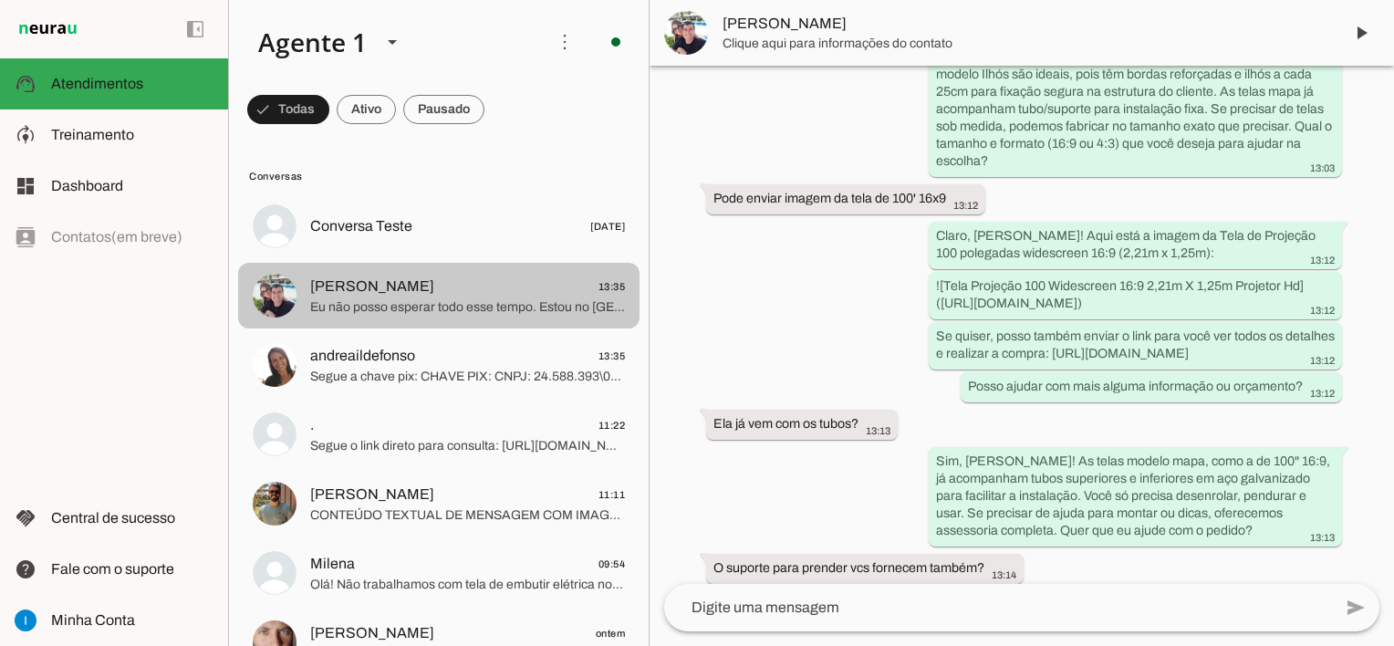
scroll to position [3005, 0]
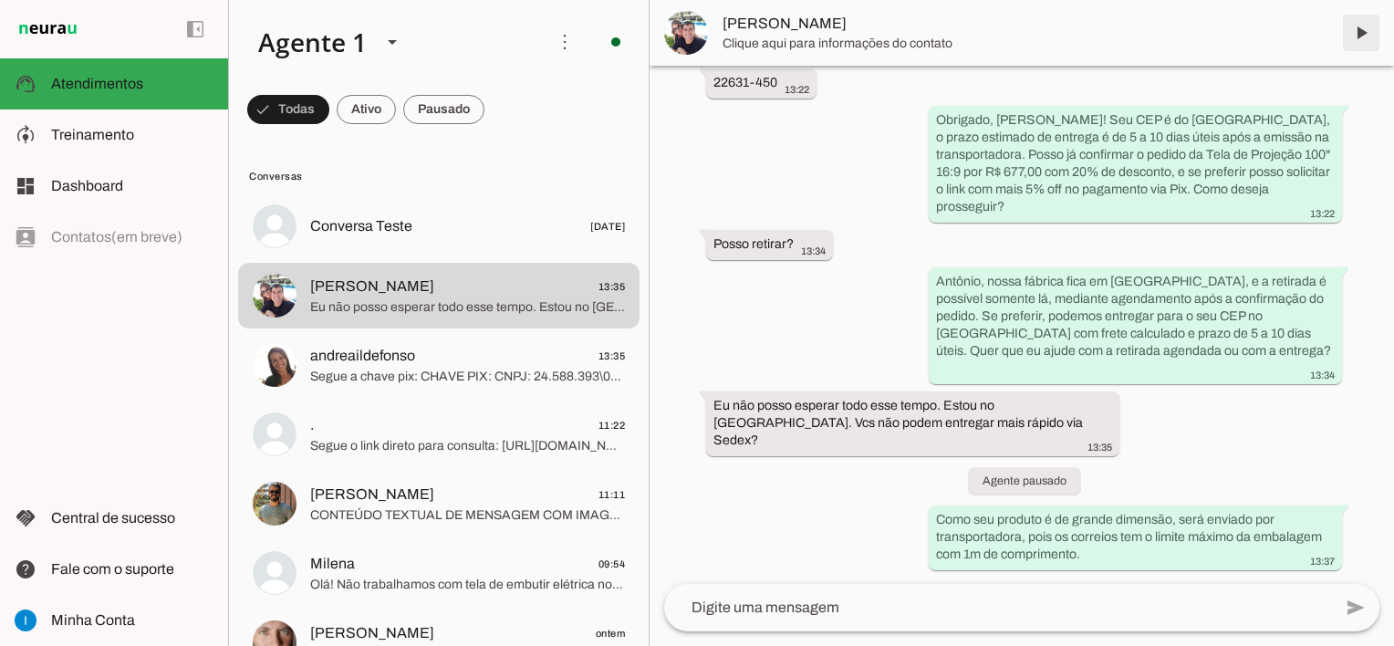
click at [1350, 34] on span at bounding box center [1362, 33] width 44 height 44
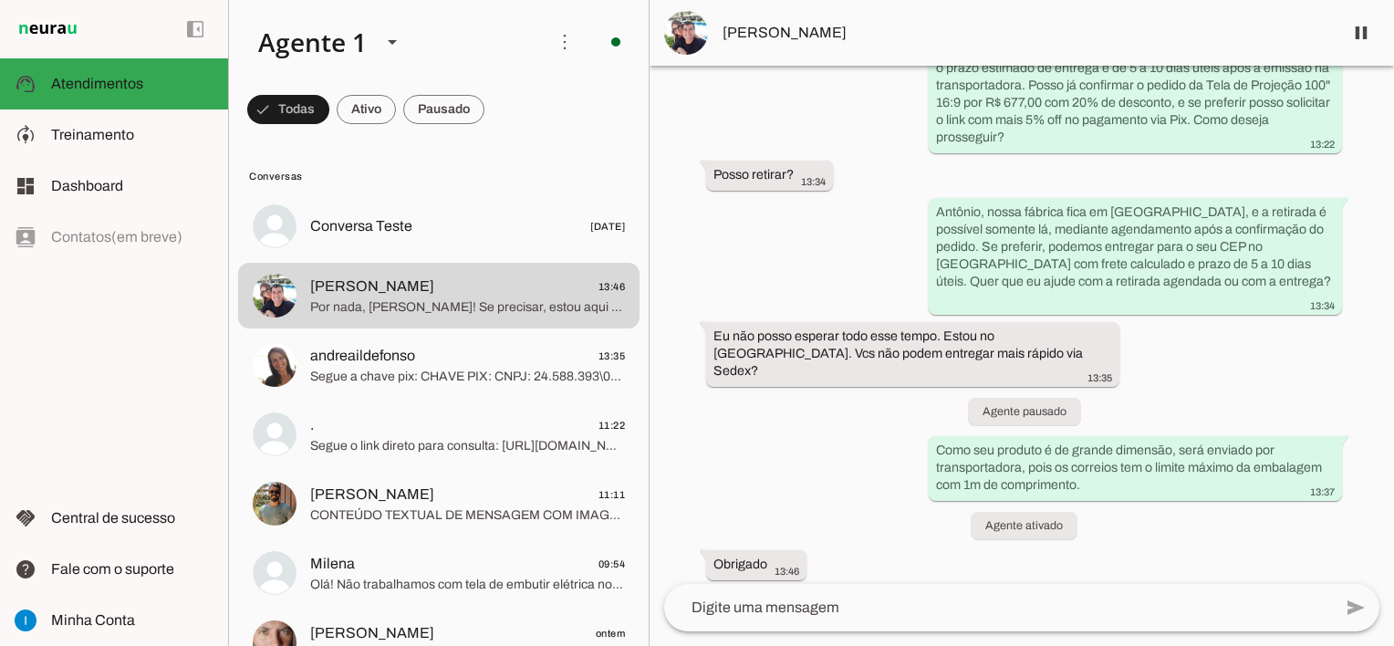
scroll to position [0, 0]
